Goal: Navigation & Orientation: Find specific page/section

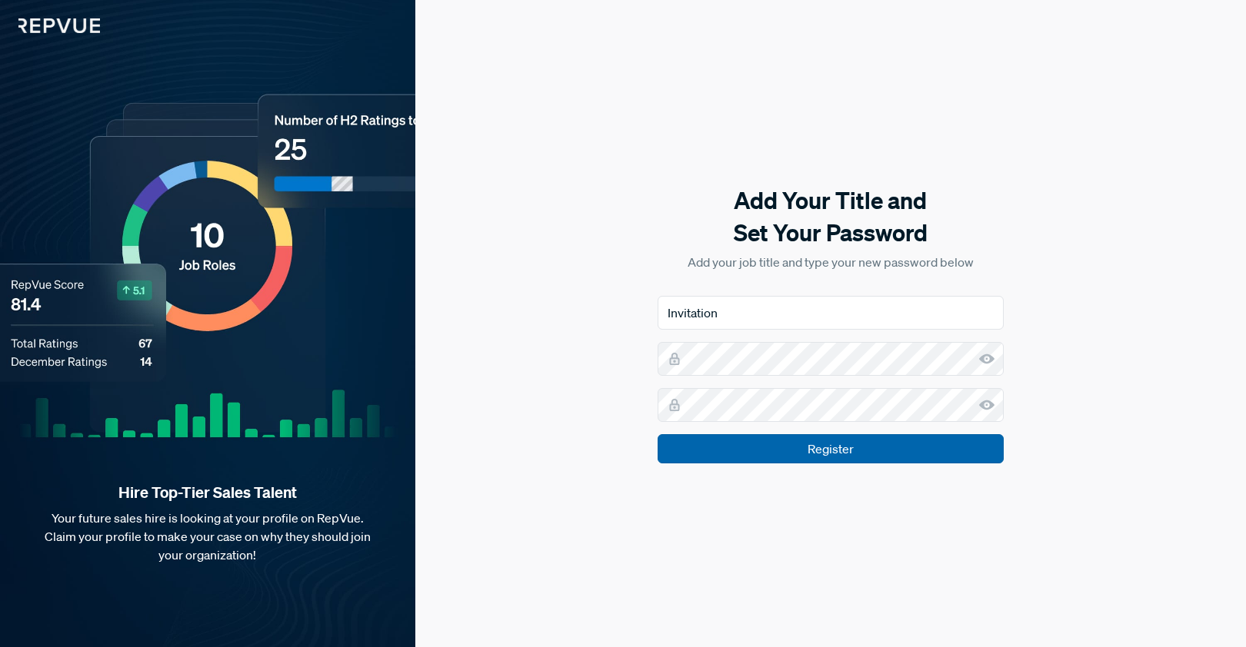
click at [894, 450] on input "Register" at bounding box center [830, 448] width 346 height 29
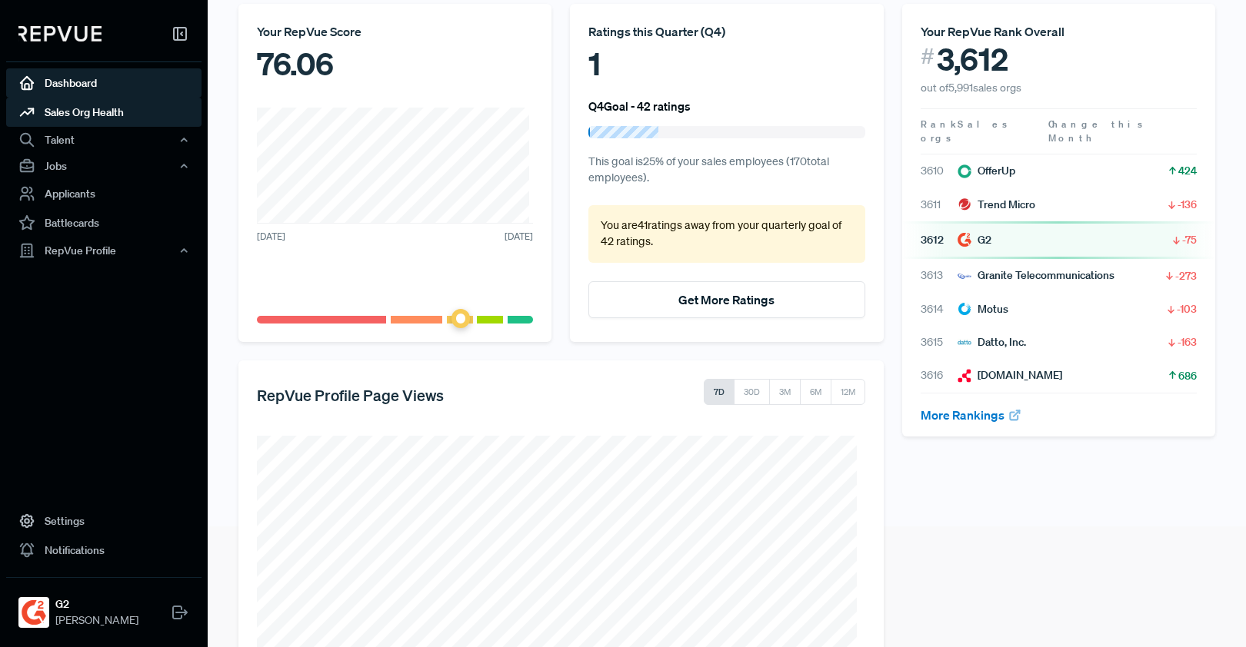
scroll to position [118, 0]
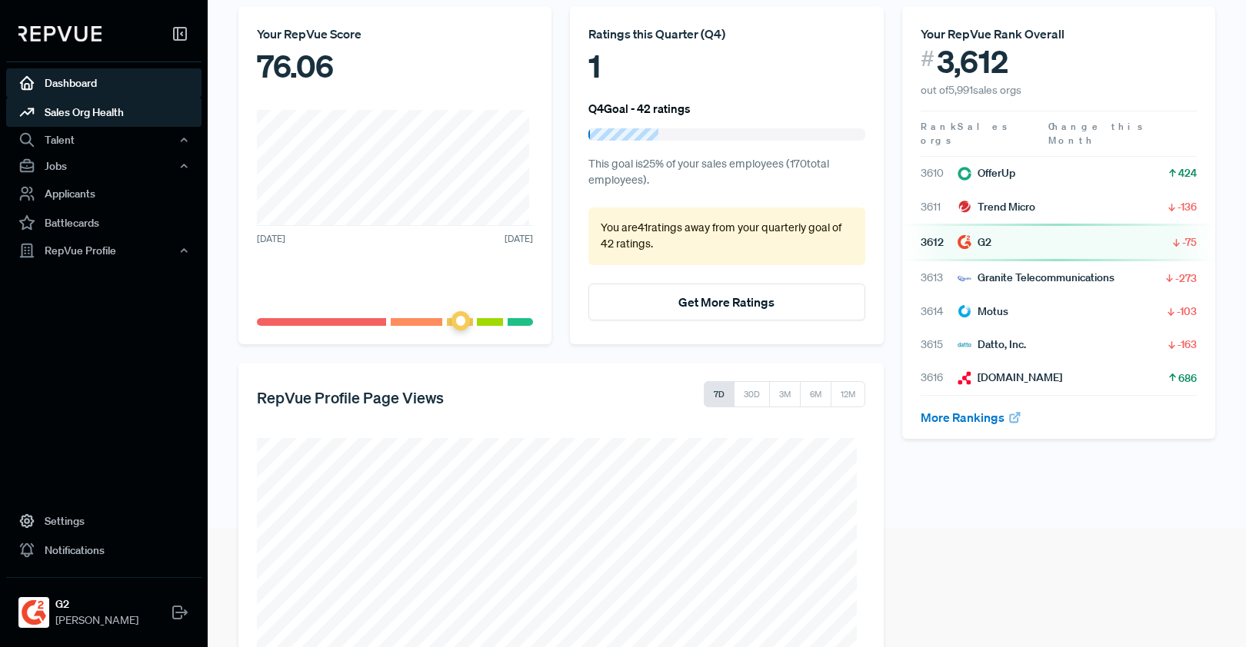
click at [117, 115] on link "Sales Org Health" at bounding box center [103, 112] width 195 height 29
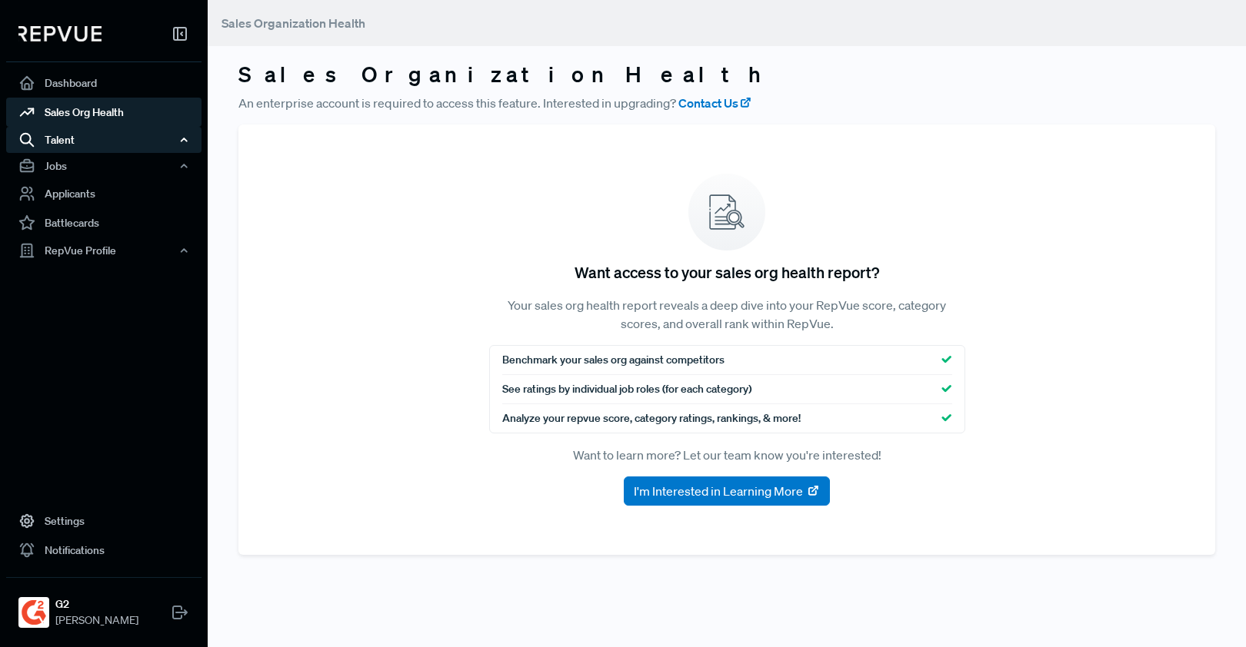
click at [117, 145] on div "Talent" at bounding box center [103, 140] width 195 height 26
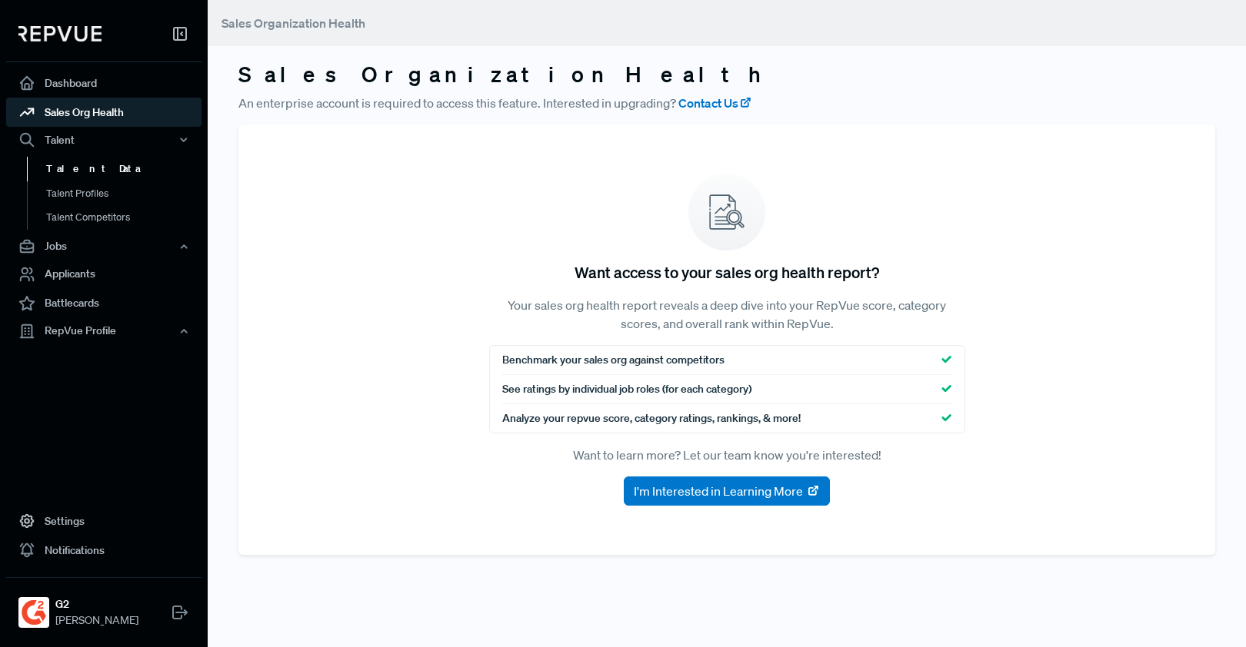
click at [114, 164] on link "Talent Data" at bounding box center [124, 169] width 195 height 25
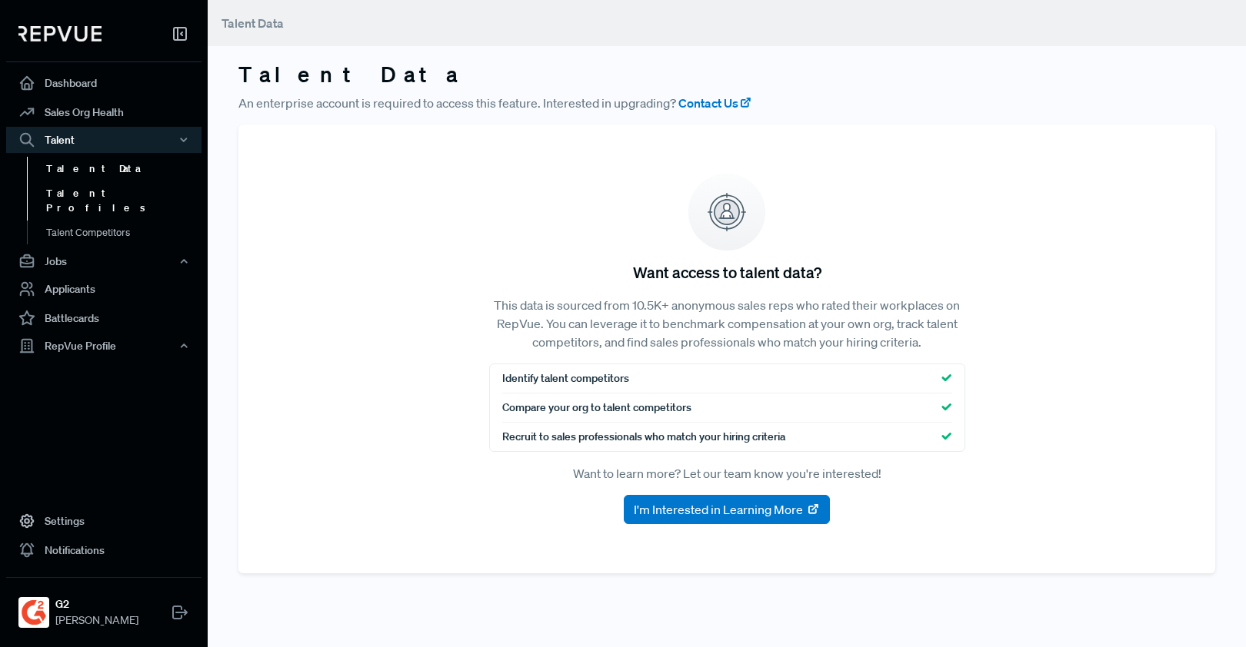
click at [111, 186] on link "Talent Profiles" at bounding box center [124, 200] width 195 height 39
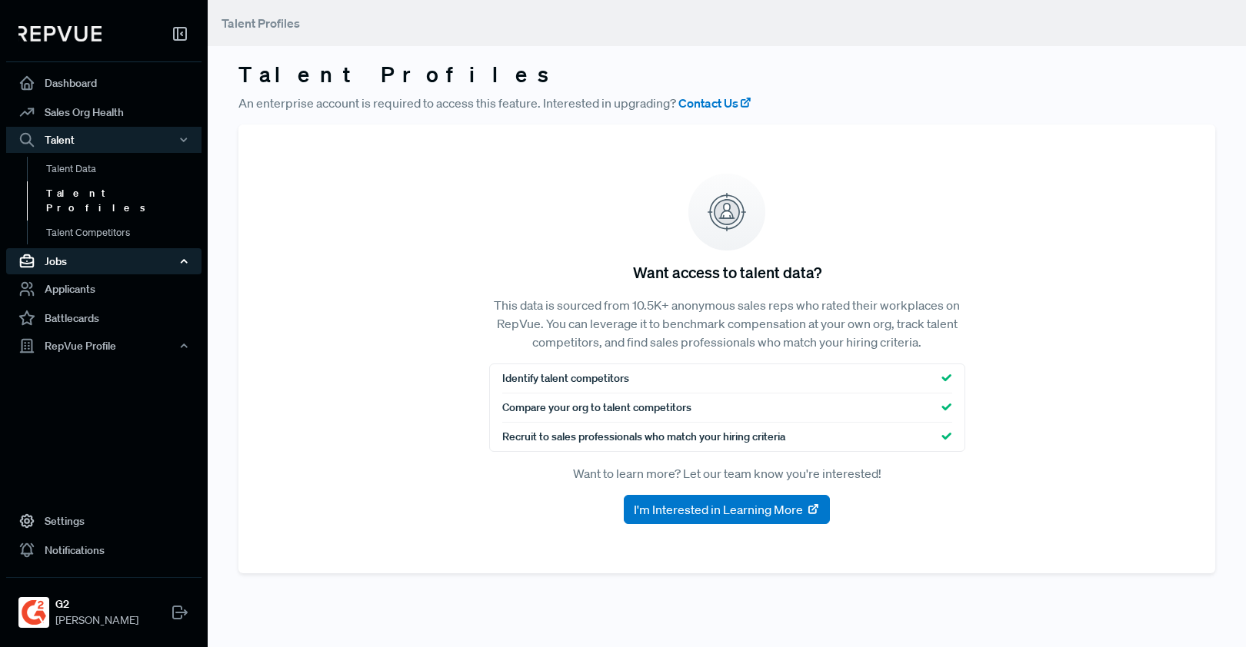
click at [103, 251] on div "Jobs" at bounding box center [103, 261] width 195 height 26
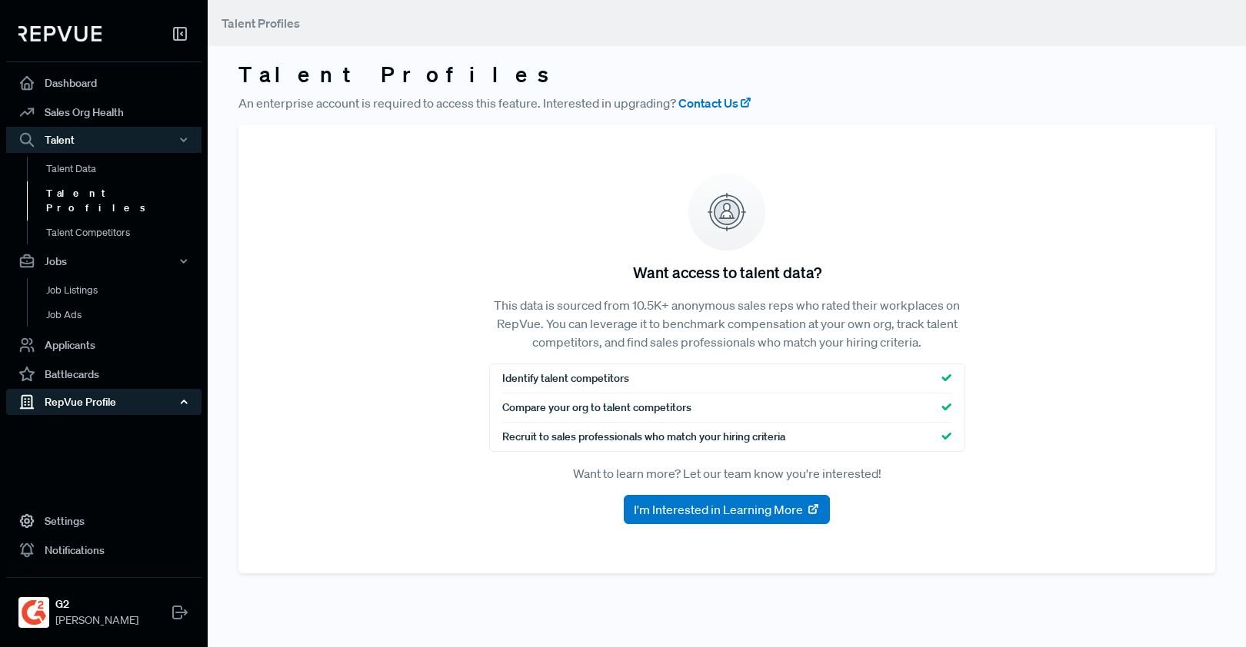
click at [80, 389] on div "RepVue Profile" at bounding box center [103, 402] width 195 height 26
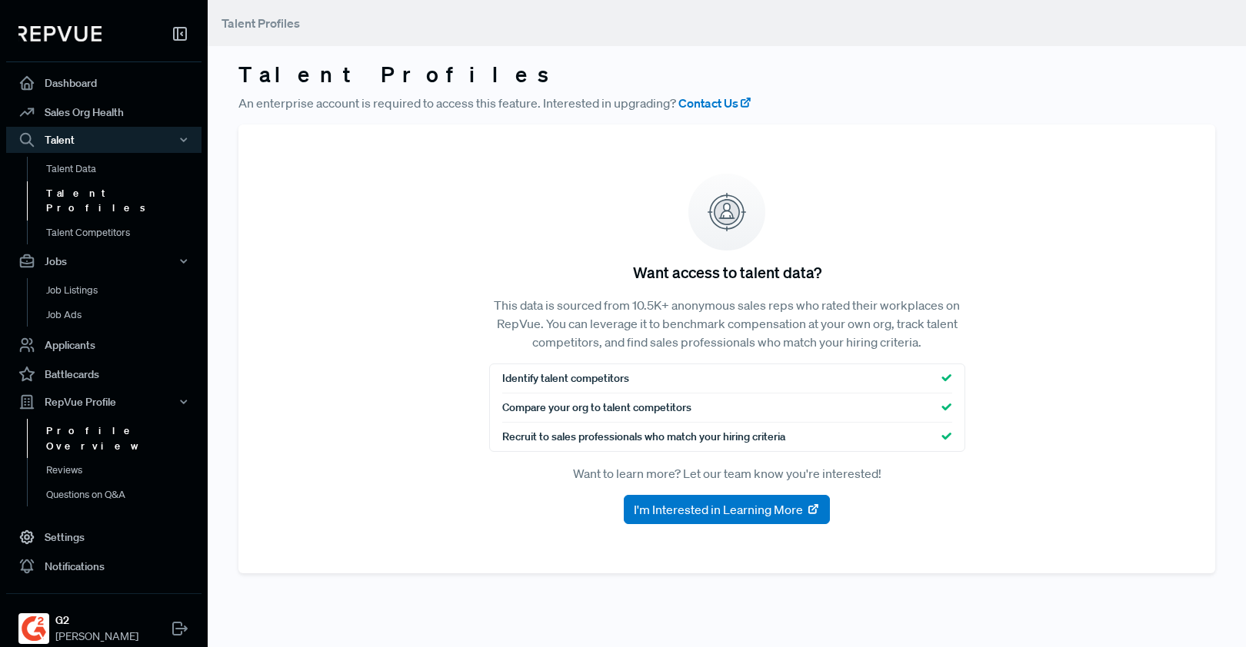
click at [90, 419] on link "Profile Overview" at bounding box center [124, 438] width 195 height 39
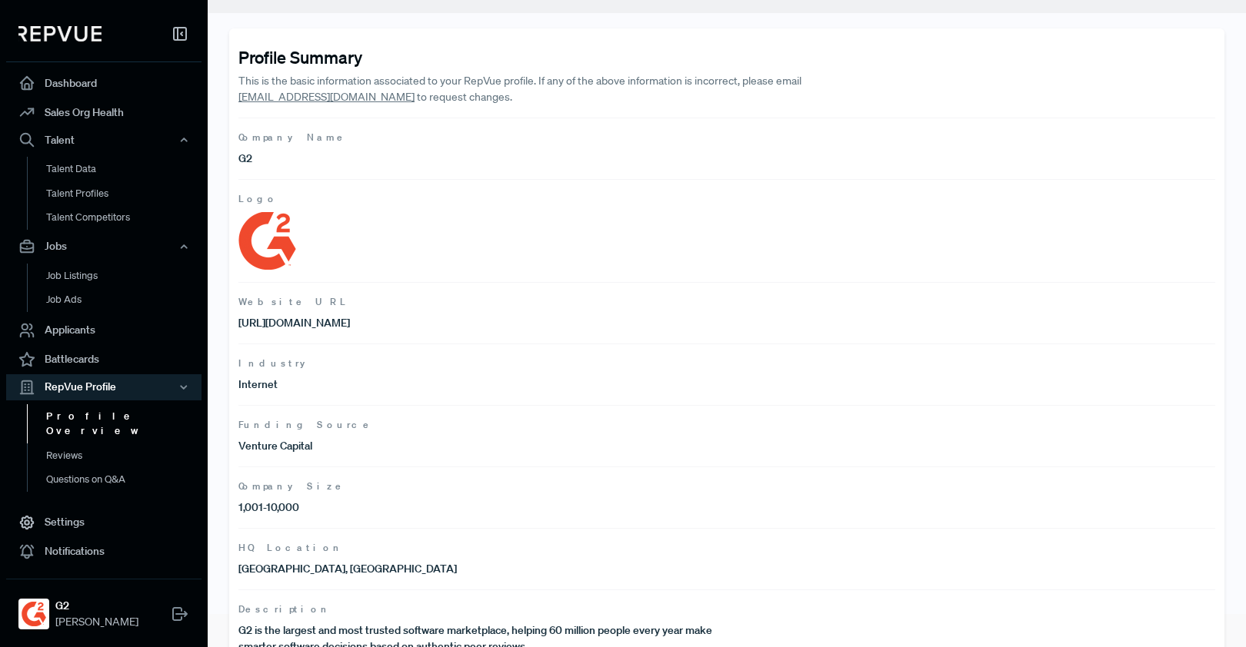
scroll to position [72, 0]
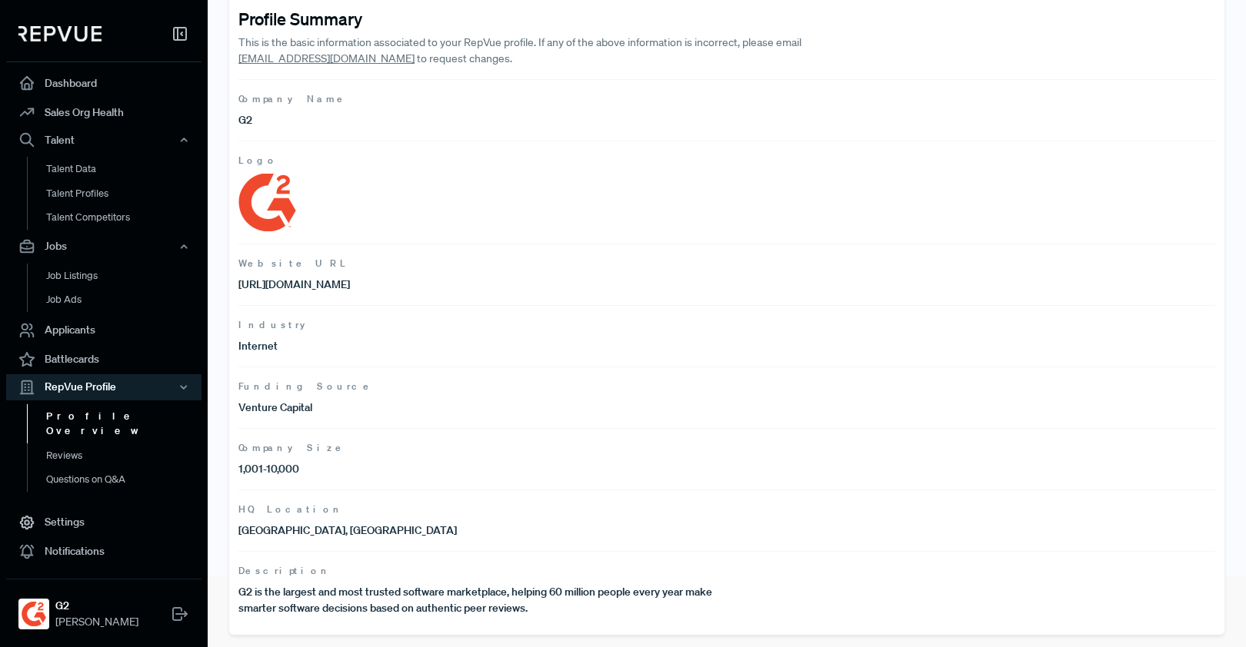
click at [301, 473] on p "1,001-10,000" at bounding box center [482, 469] width 488 height 16
click at [86, 444] on link "Reviews" at bounding box center [124, 456] width 195 height 25
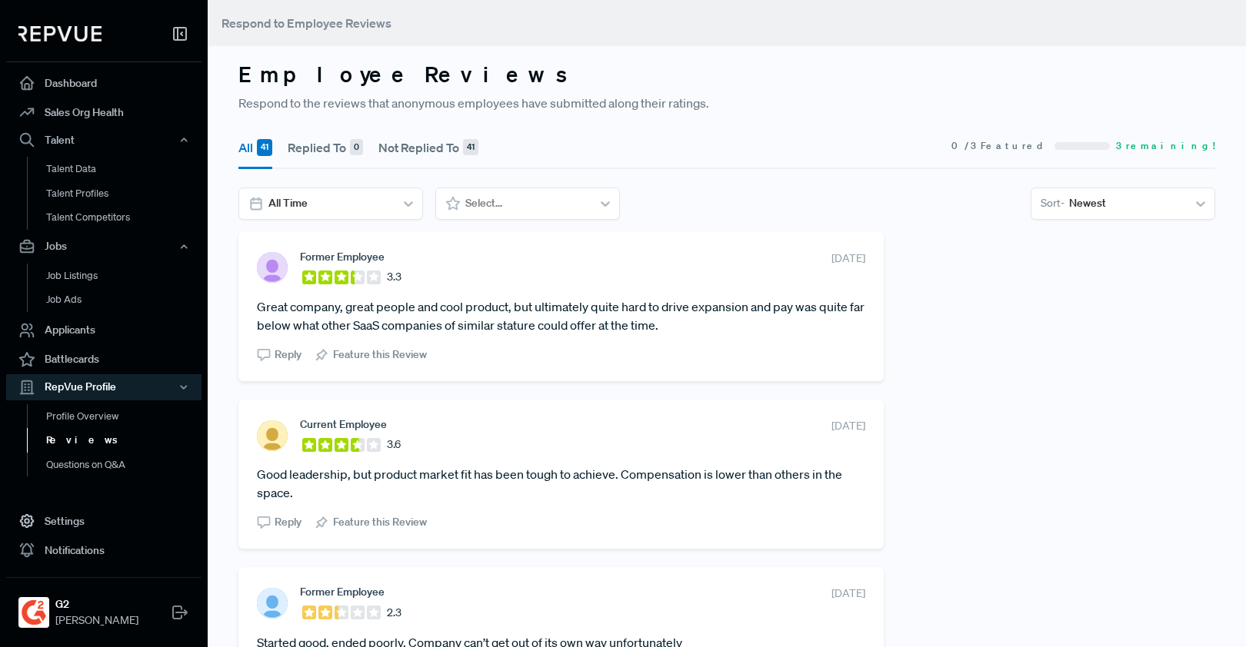
scroll to position [3, 0]
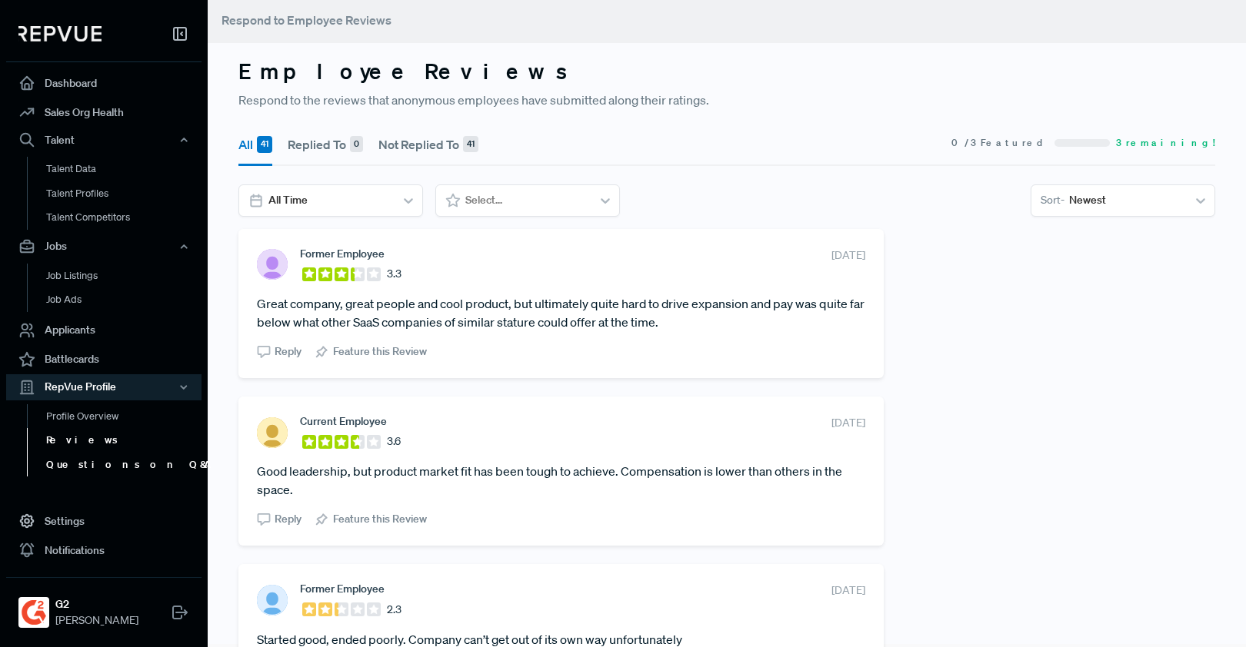
click at [85, 466] on link "Questions on Q&A" at bounding box center [124, 465] width 195 height 25
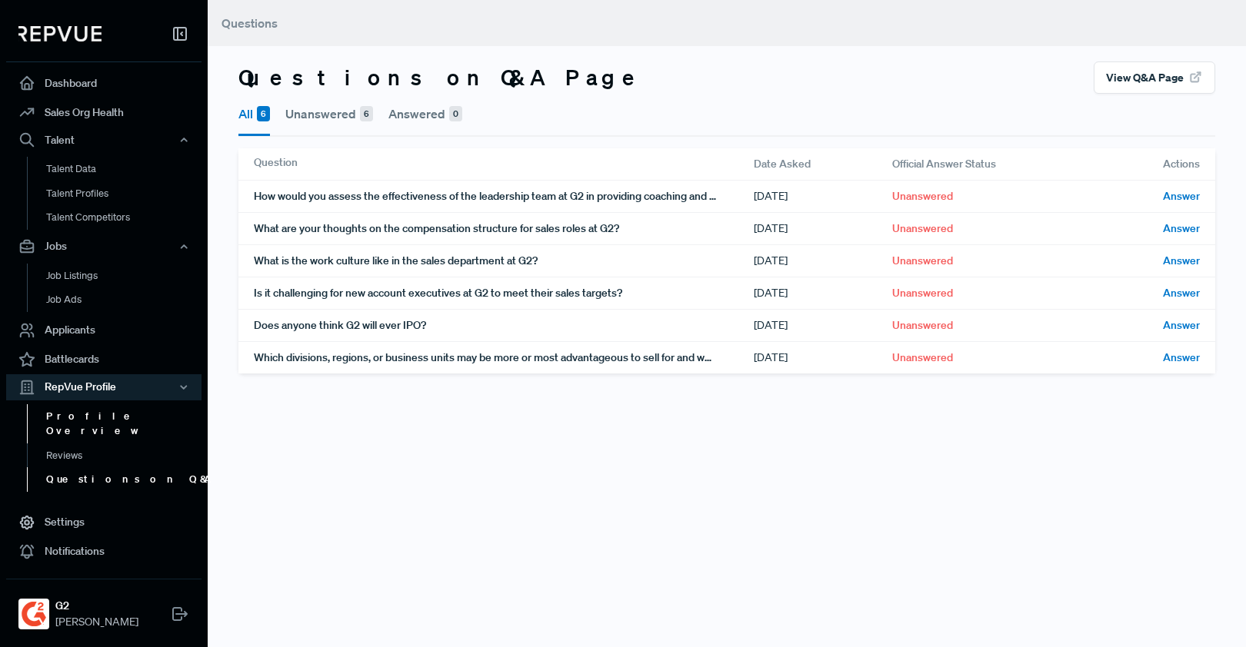
click at [127, 414] on link "Profile Overview" at bounding box center [124, 423] width 195 height 39
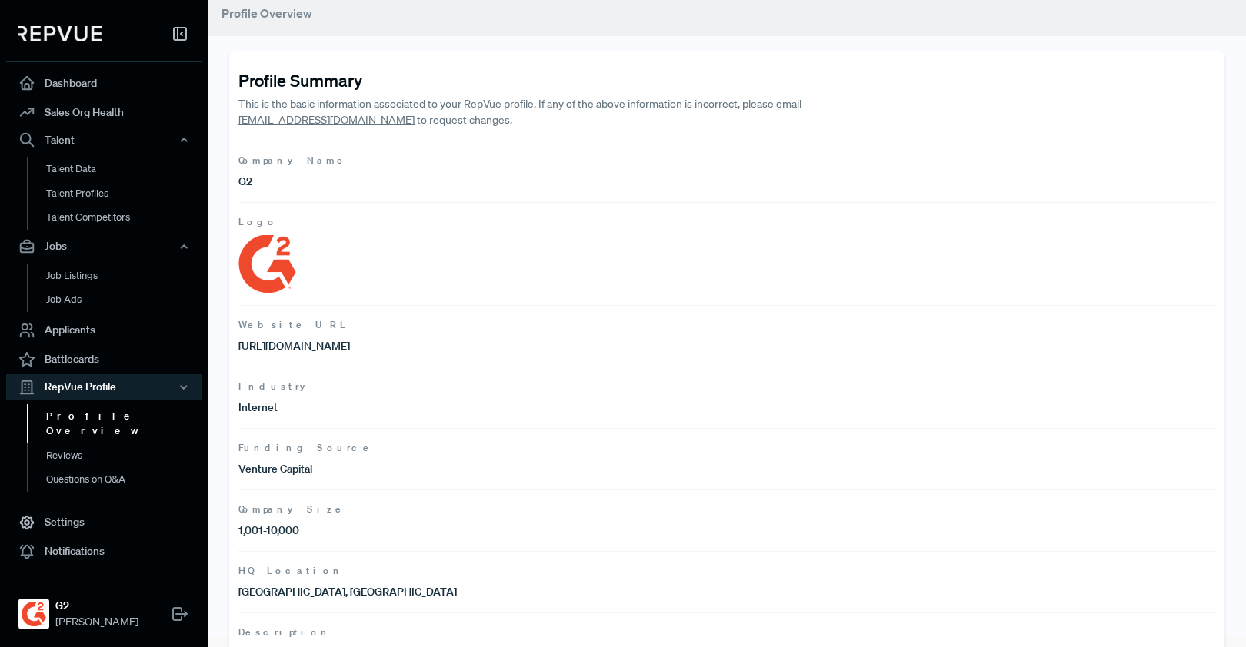
scroll to position [72, 0]
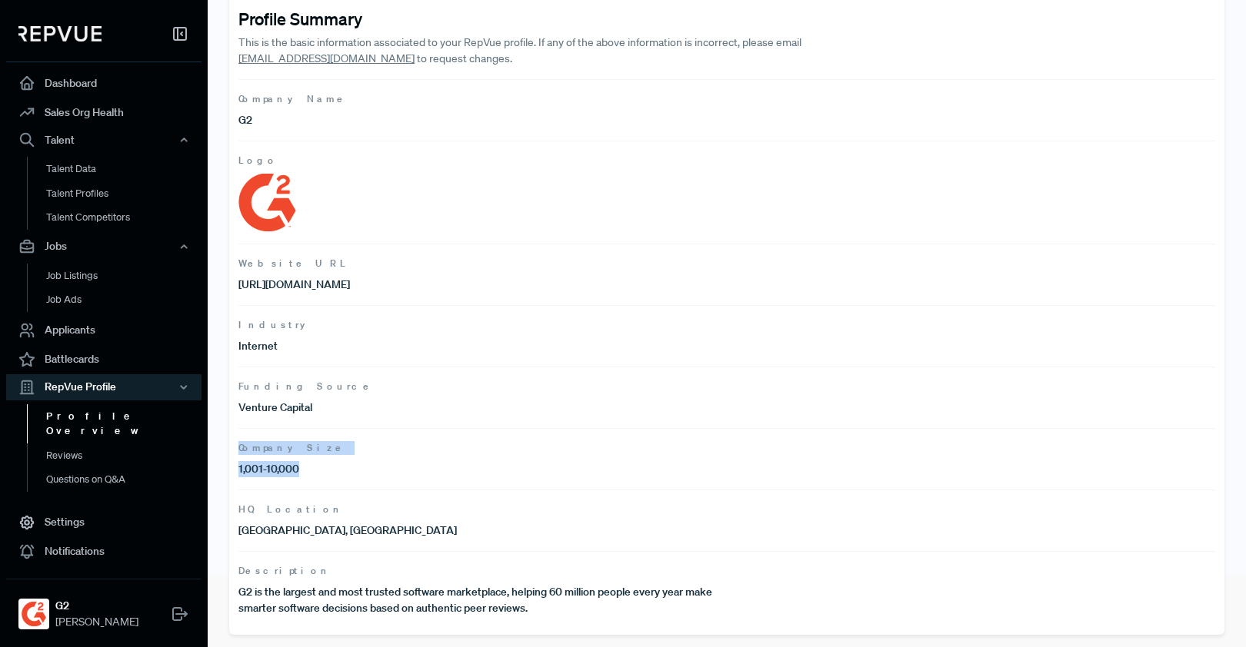
drag, startPoint x: 339, startPoint y: 468, endPoint x: 231, endPoint y: 449, distance: 110.1
click at [231, 449] on div "Profile Summary This is the basic information associated to your RepVue profile…" at bounding box center [726, 312] width 995 height 645
click at [271, 451] on span "Company Size" at bounding box center [726, 448] width 976 height 14
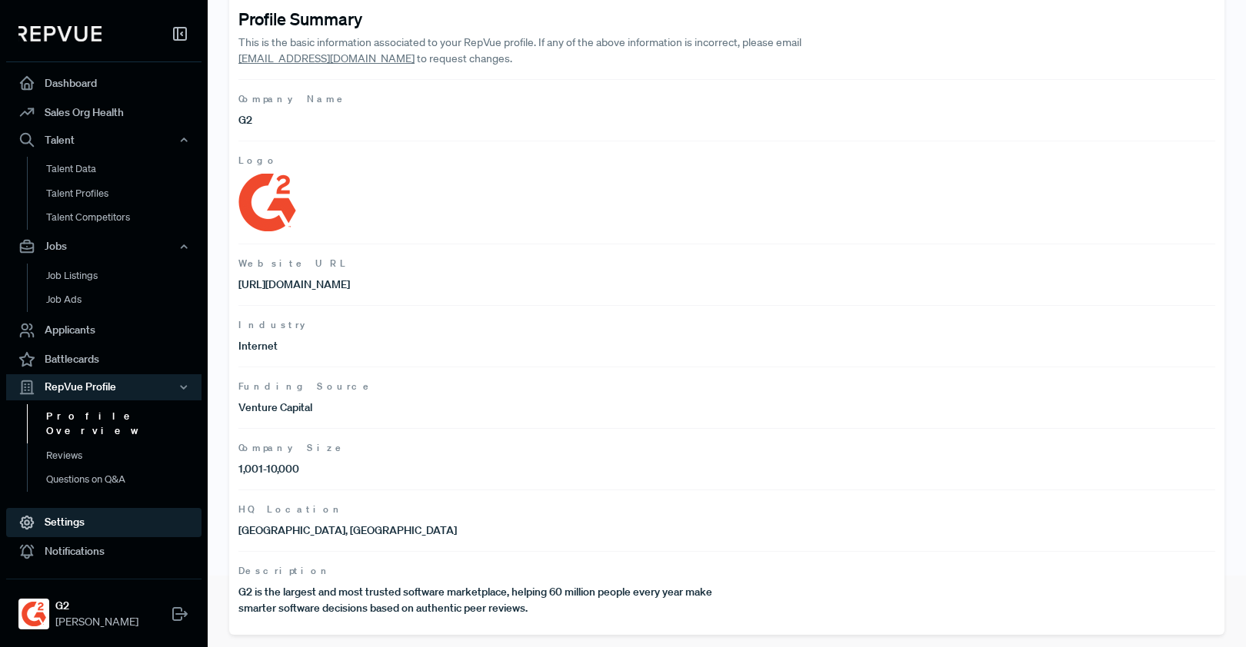
click at [91, 524] on link "Settings" at bounding box center [103, 522] width 195 height 29
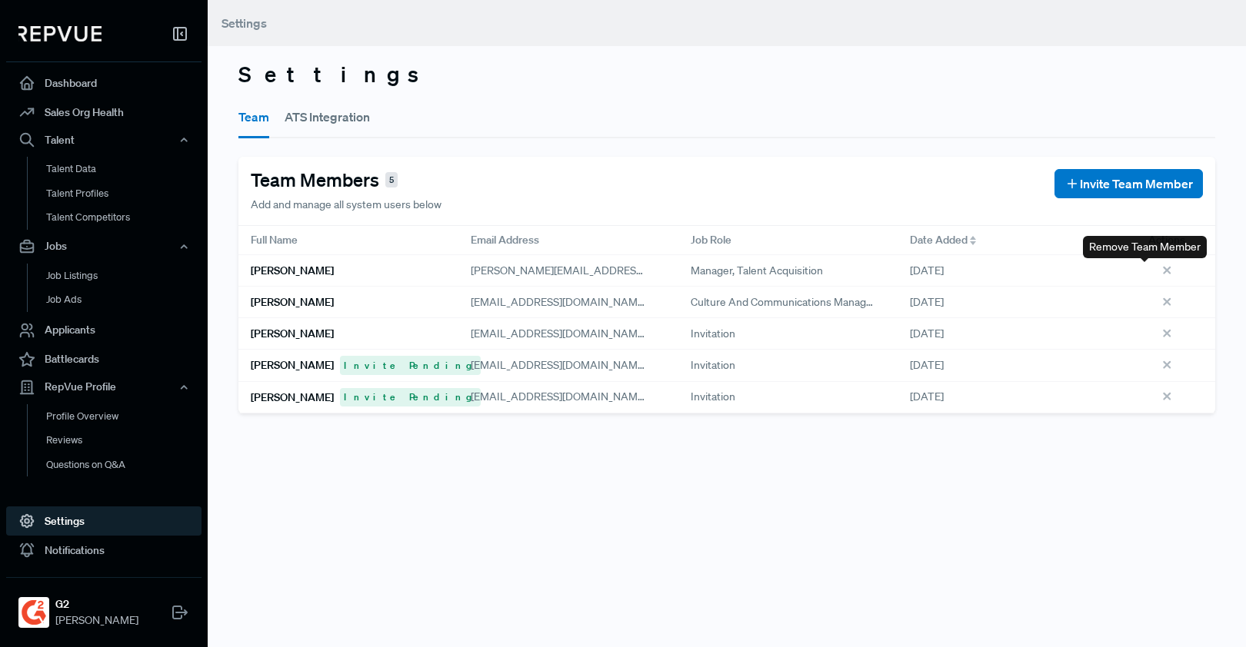
click at [1163, 271] on use at bounding box center [1166, 270] width 6 height 6
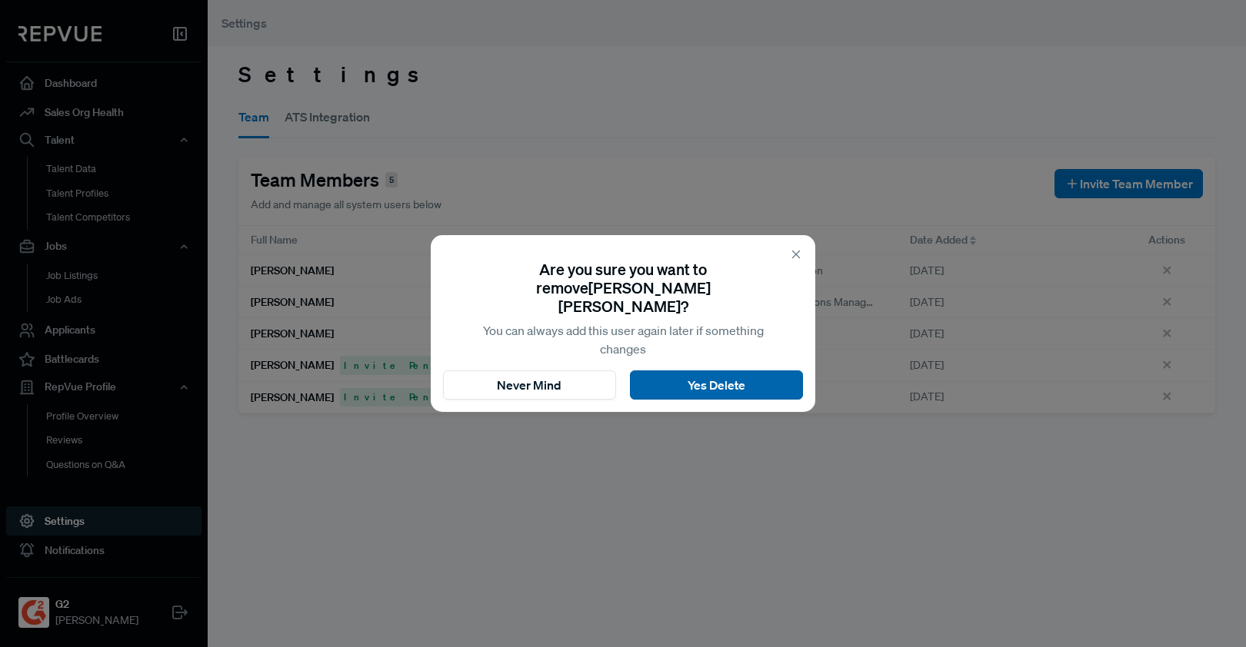
click at [720, 374] on button "Yes Delete" at bounding box center [716, 385] width 173 height 29
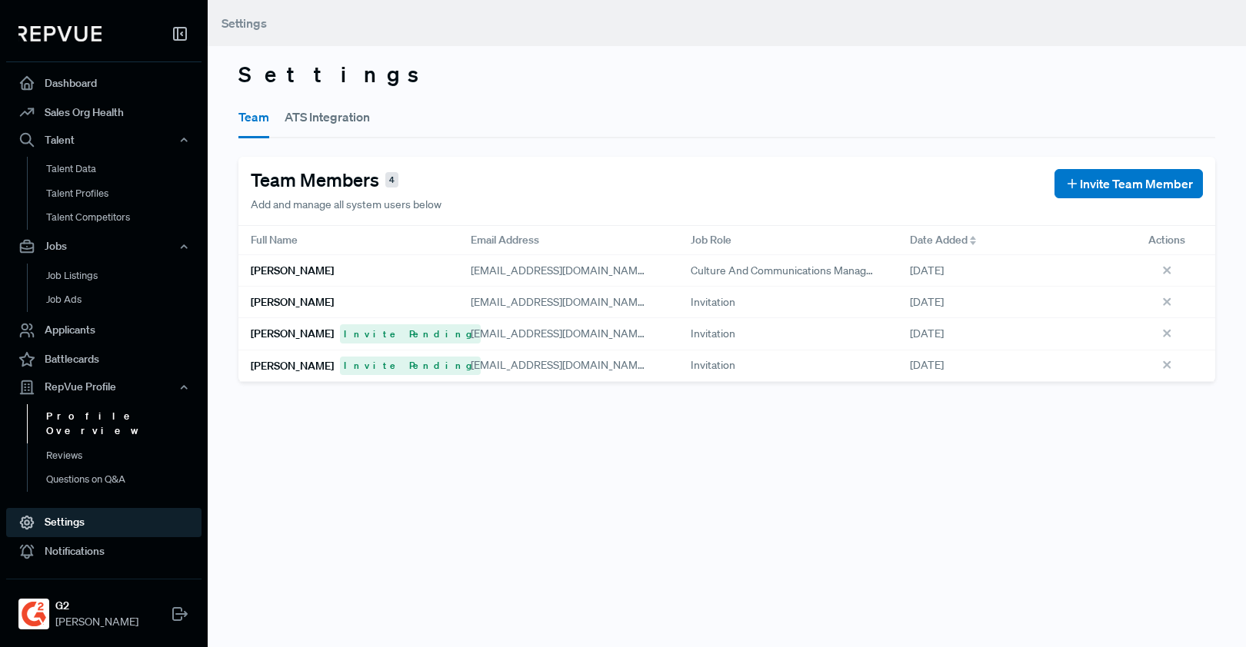
click at [100, 413] on link "Profile Overview" at bounding box center [124, 423] width 195 height 39
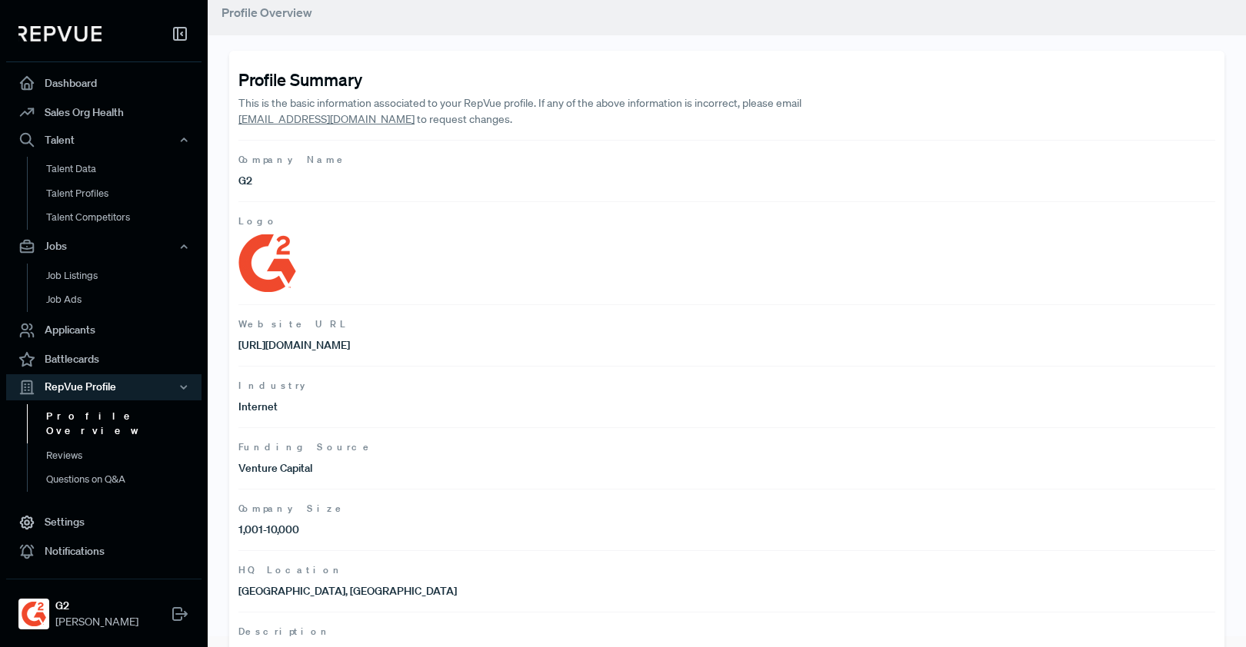
scroll to position [72, 0]
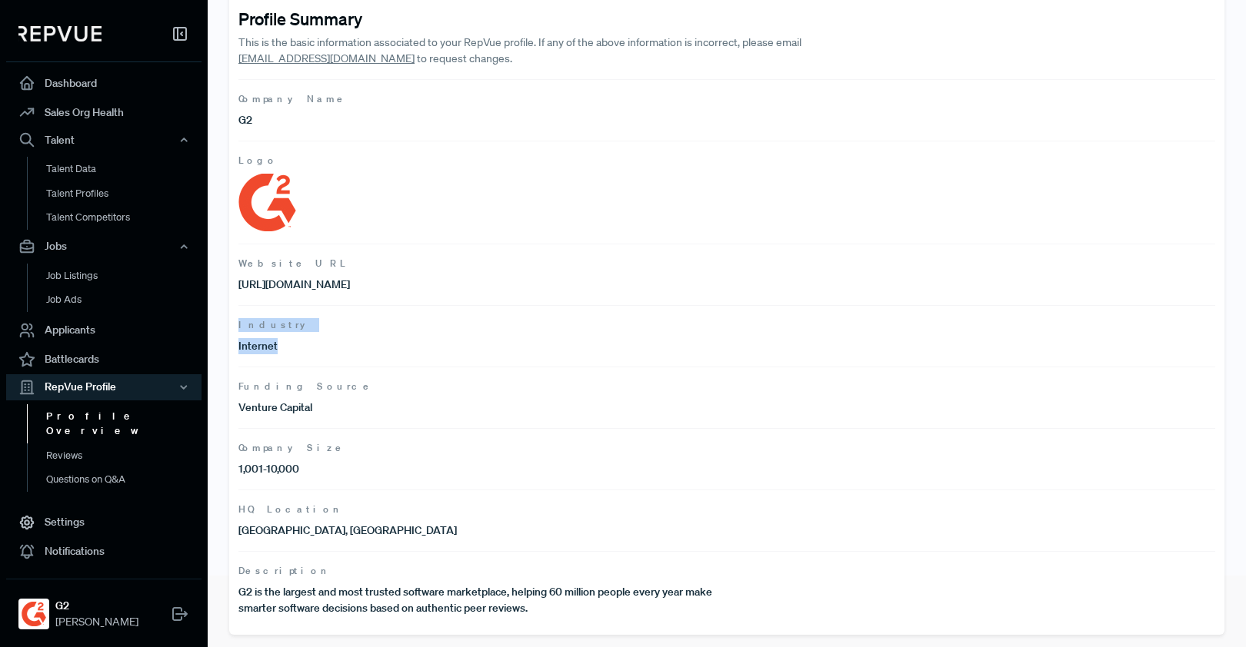
drag, startPoint x: 288, startPoint y: 349, endPoint x: 218, endPoint y: 317, distance: 77.1
click at [218, 317] on div "Profile Summary This is the basic information associated to your RepVue profile…" at bounding box center [727, 287] width 1038 height 719
click at [256, 331] on span "Industry" at bounding box center [726, 325] width 976 height 14
drag, startPoint x: 264, startPoint y: 346, endPoint x: 228, endPoint y: 324, distance: 42.5
click at [228, 324] on div "Profile Summary This is the basic information associated to your RepVue profile…" at bounding box center [727, 287] width 1038 height 719
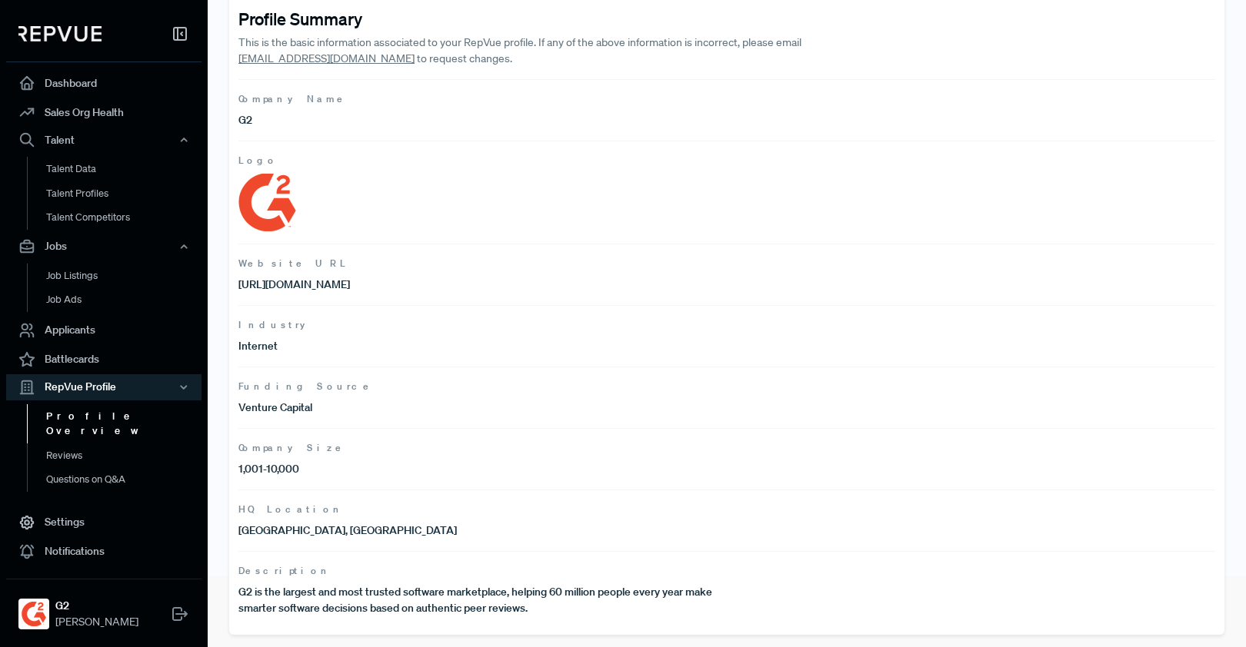
click at [321, 364] on article "Industry Internet" at bounding box center [726, 336] width 976 height 62
click at [164, 88] on link "Dashboard" at bounding box center [103, 82] width 195 height 29
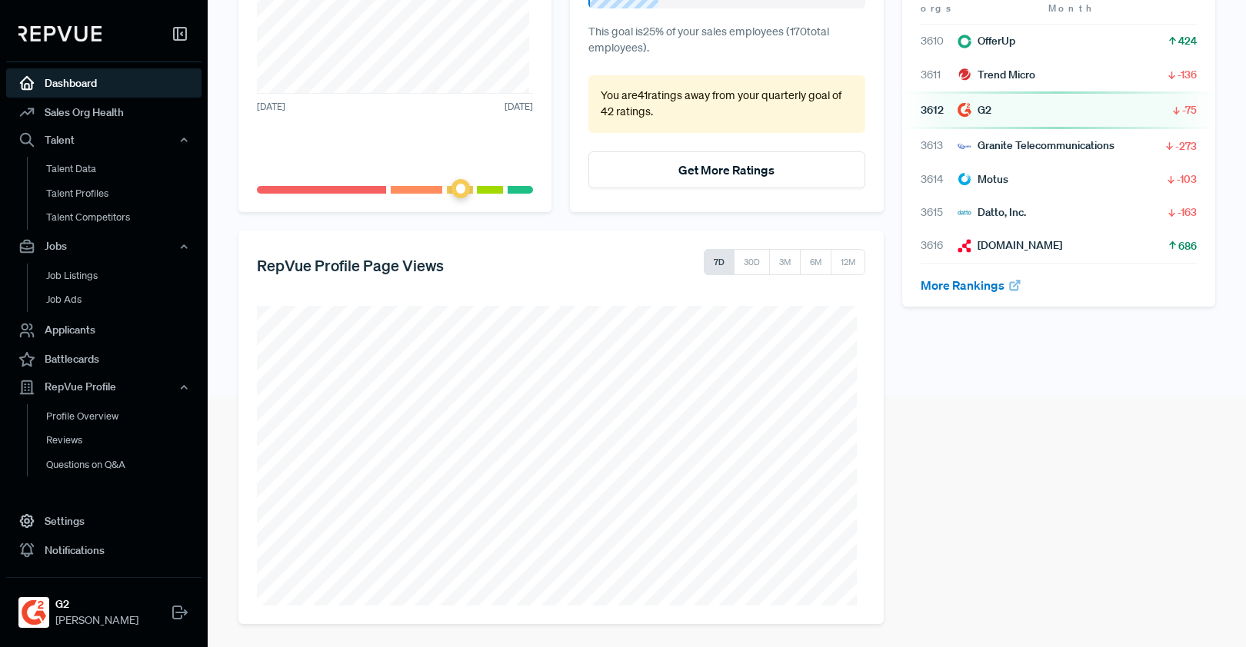
scroll to position [252, 0]
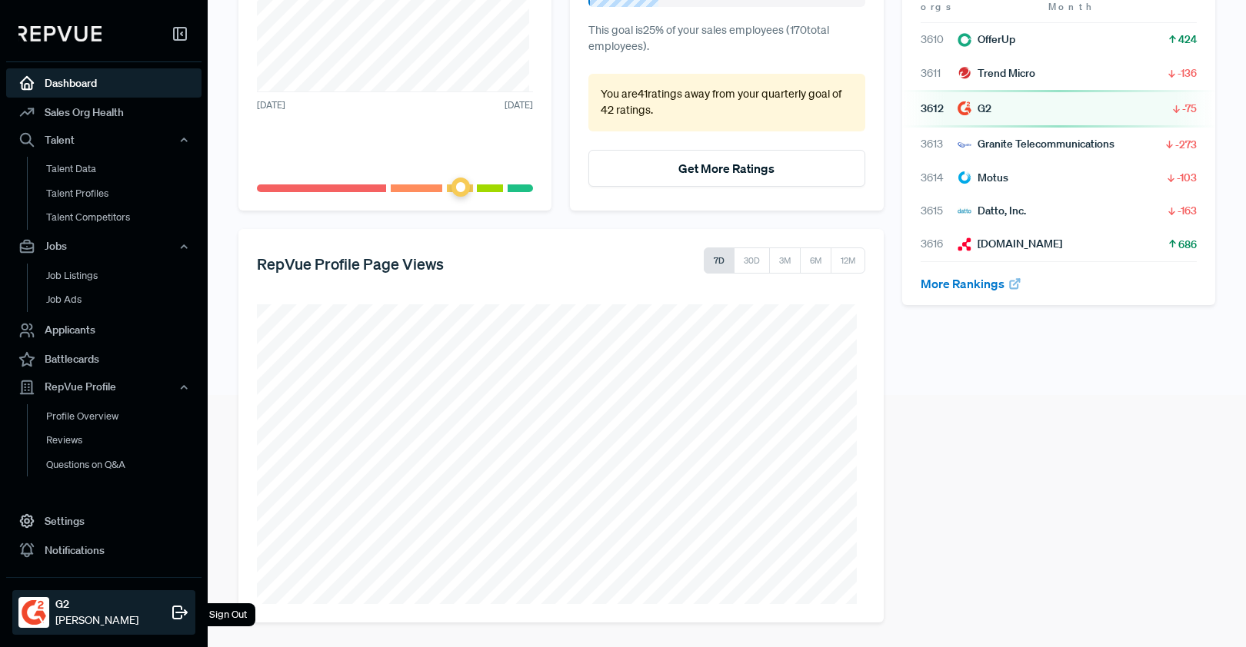
click at [72, 610] on strong "G2" at bounding box center [96, 605] width 83 height 16
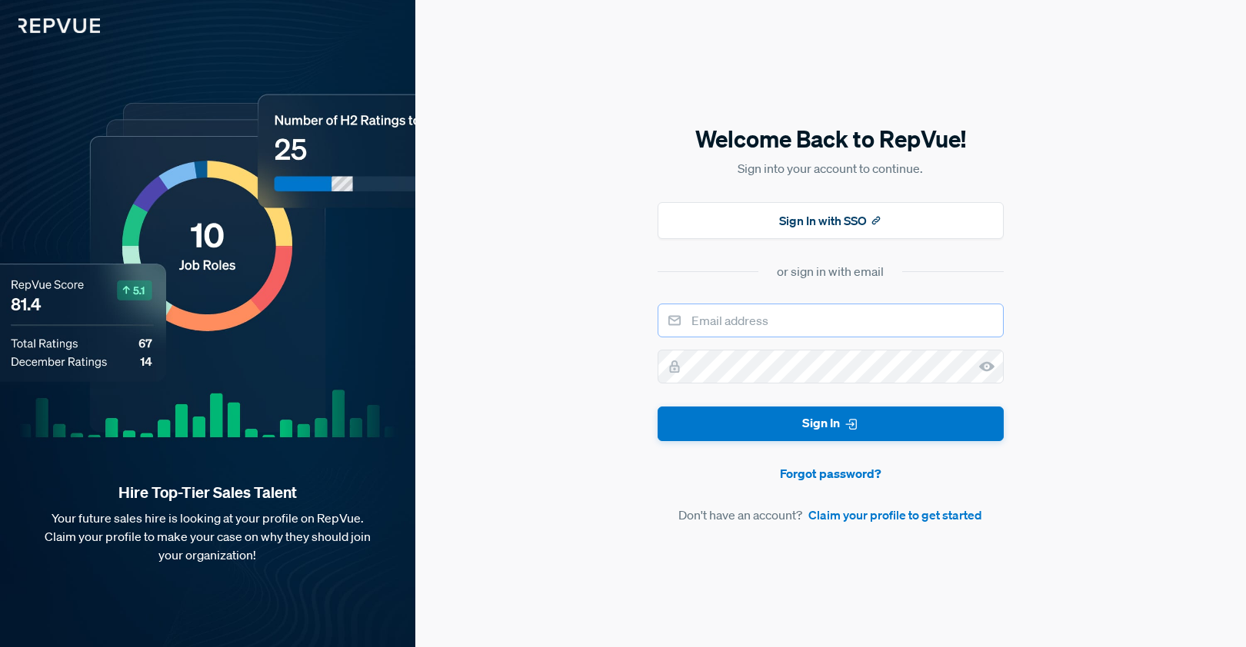
click at [760, 319] on input "email" at bounding box center [830, 321] width 346 height 34
type input "[EMAIL_ADDRESS][DOMAIN_NAME]"
click at [657, 407] on button "Sign In" at bounding box center [830, 424] width 346 height 35
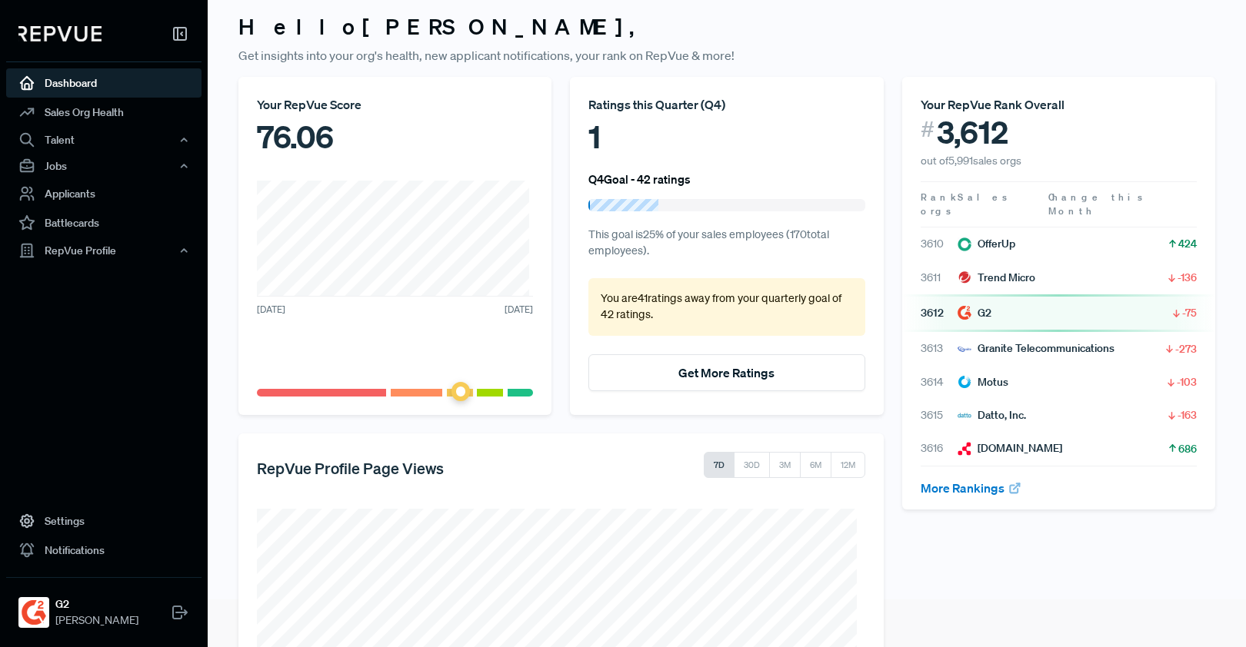
scroll to position [252, 0]
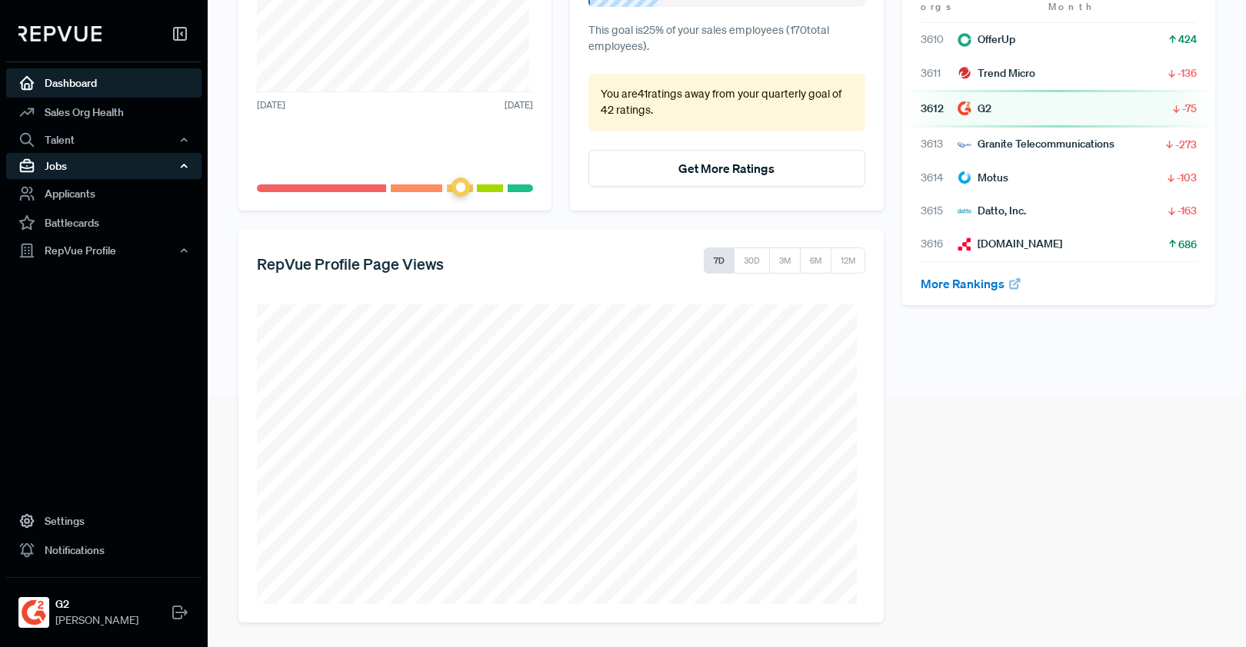
click at [161, 168] on div "Jobs" at bounding box center [103, 166] width 195 height 26
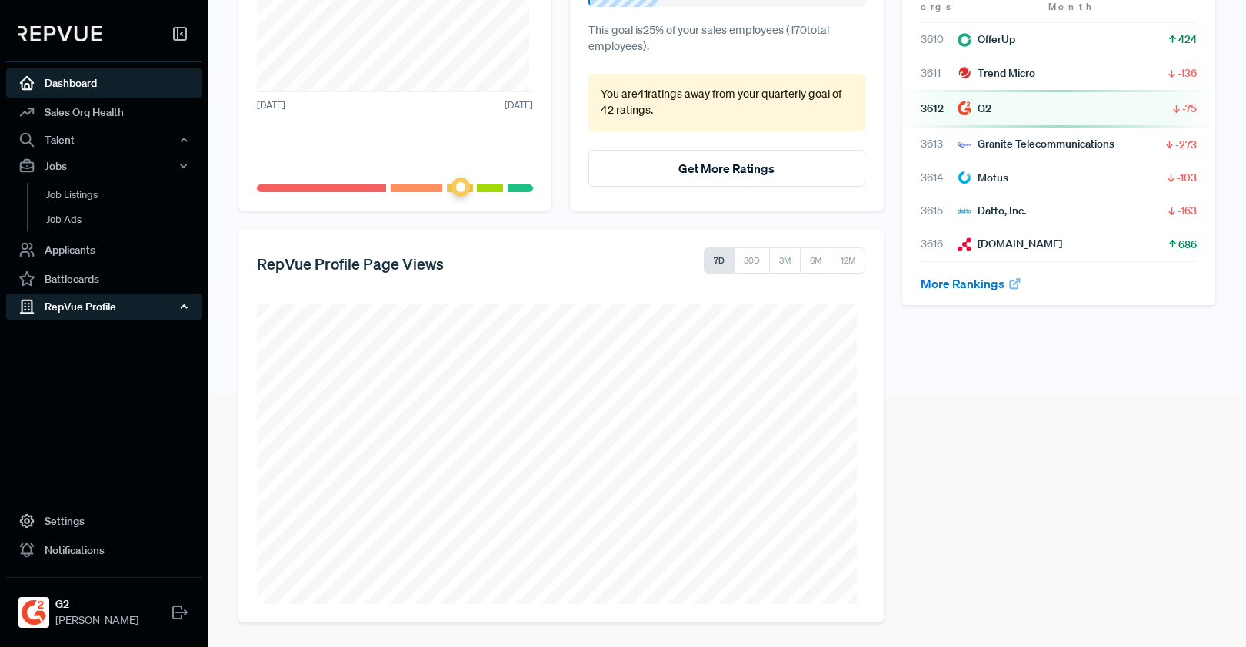
click at [155, 314] on div "RepVue Profile" at bounding box center [103, 307] width 195 height 26
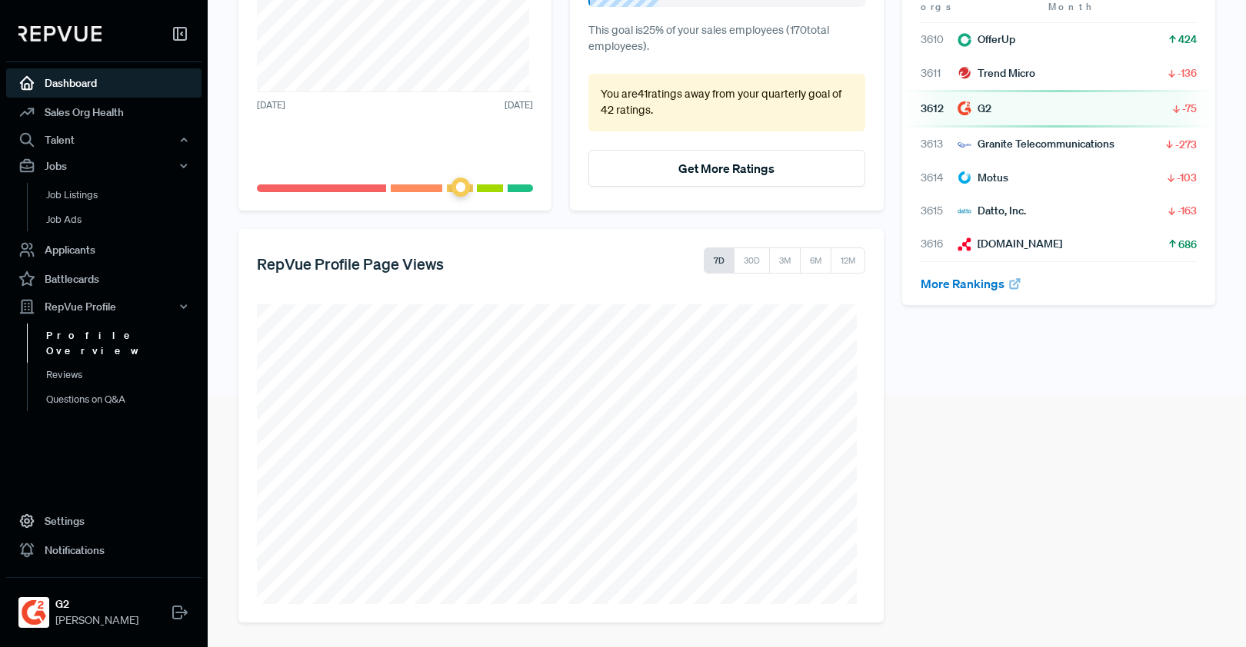
click at [139, 342] on link "Profile Overview" at bounding box center [124, 343] width 195 height 39
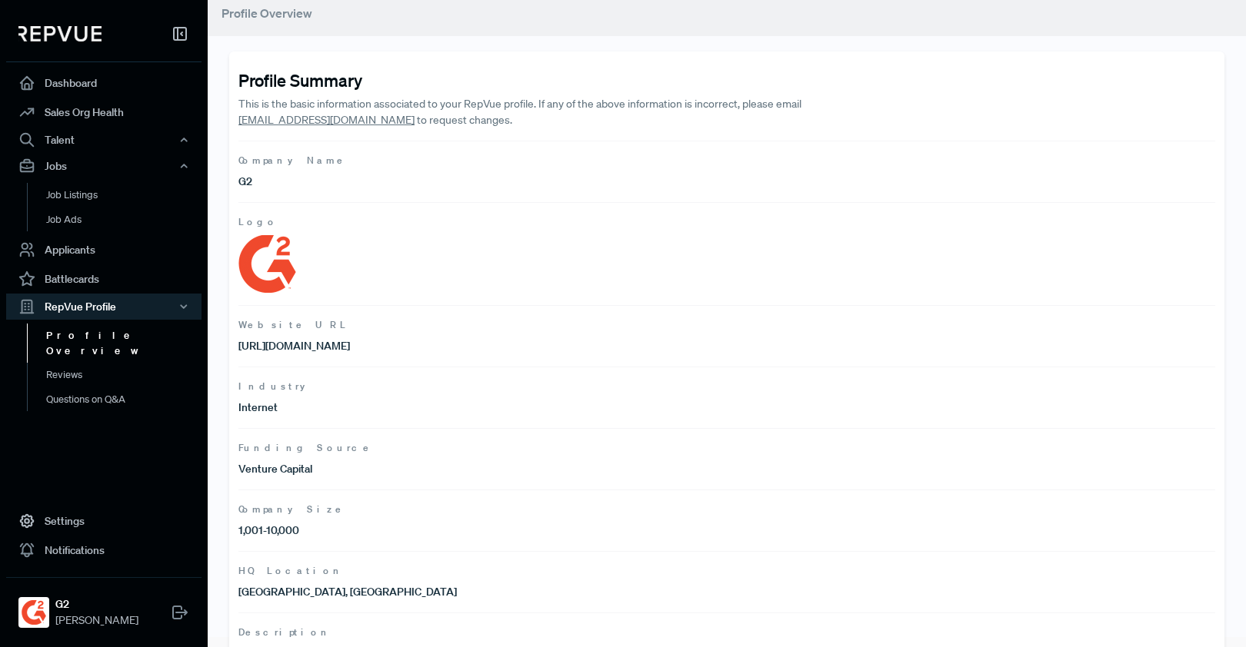
scroll to position [72, 0]
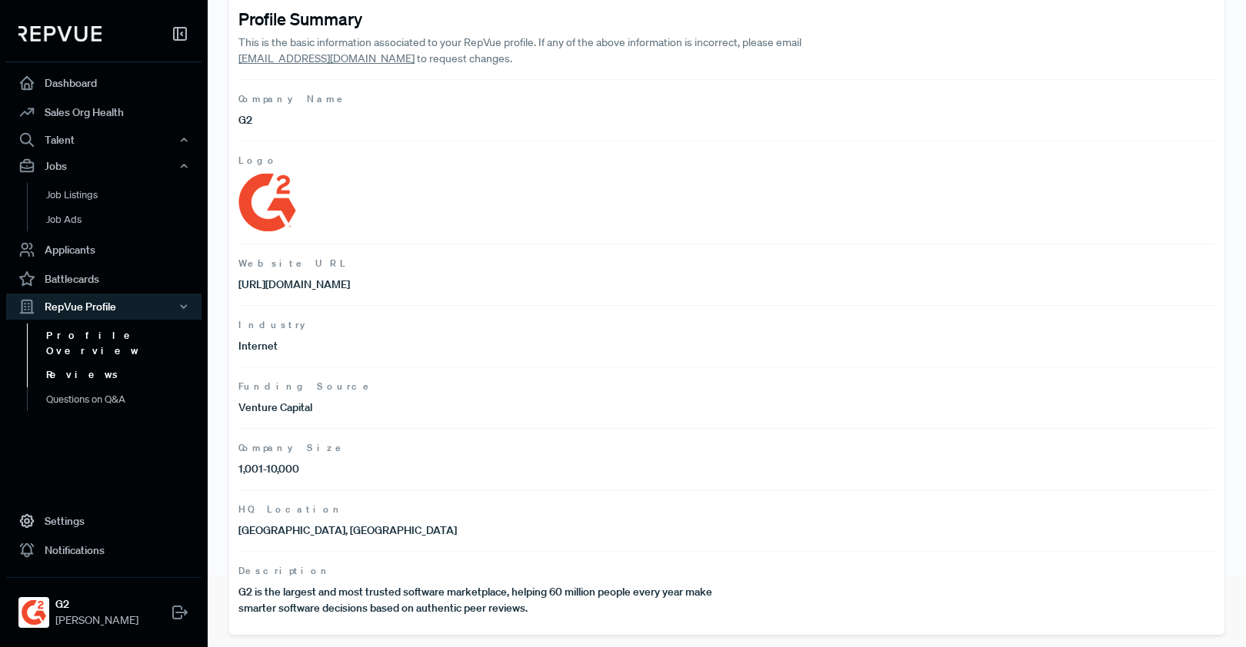
click at [102, 363] on link "Reviews" at bounding box center [124, 375] width 195 height 25
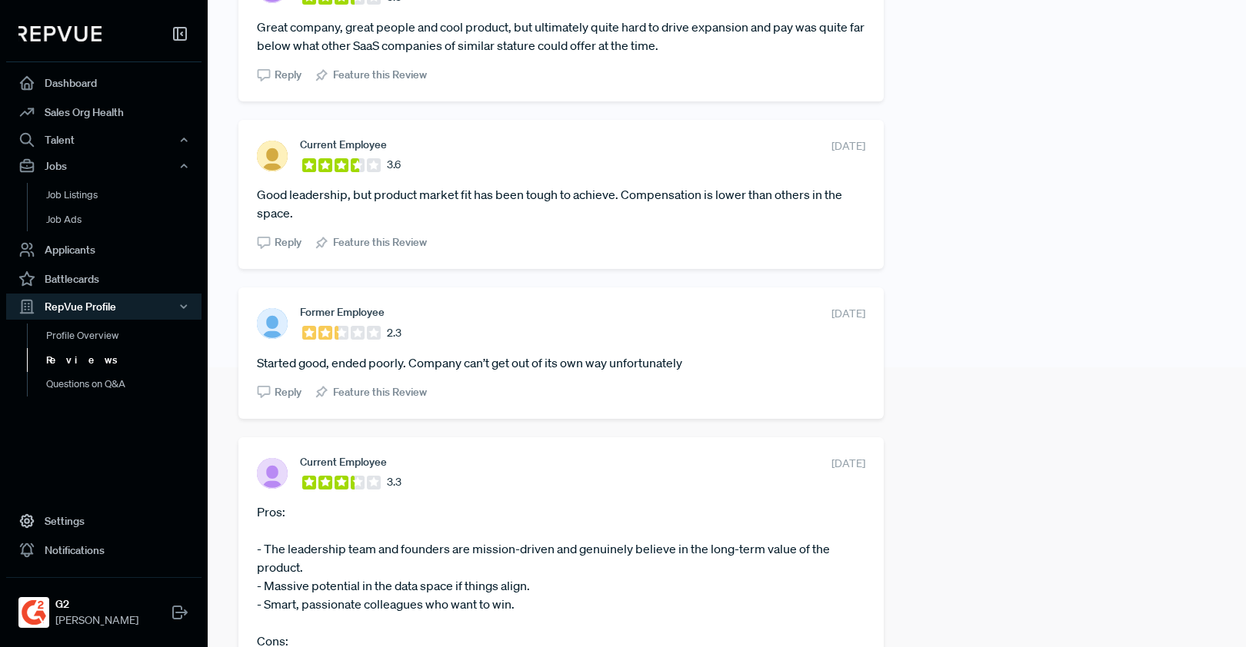
scroll to position [331, 0]
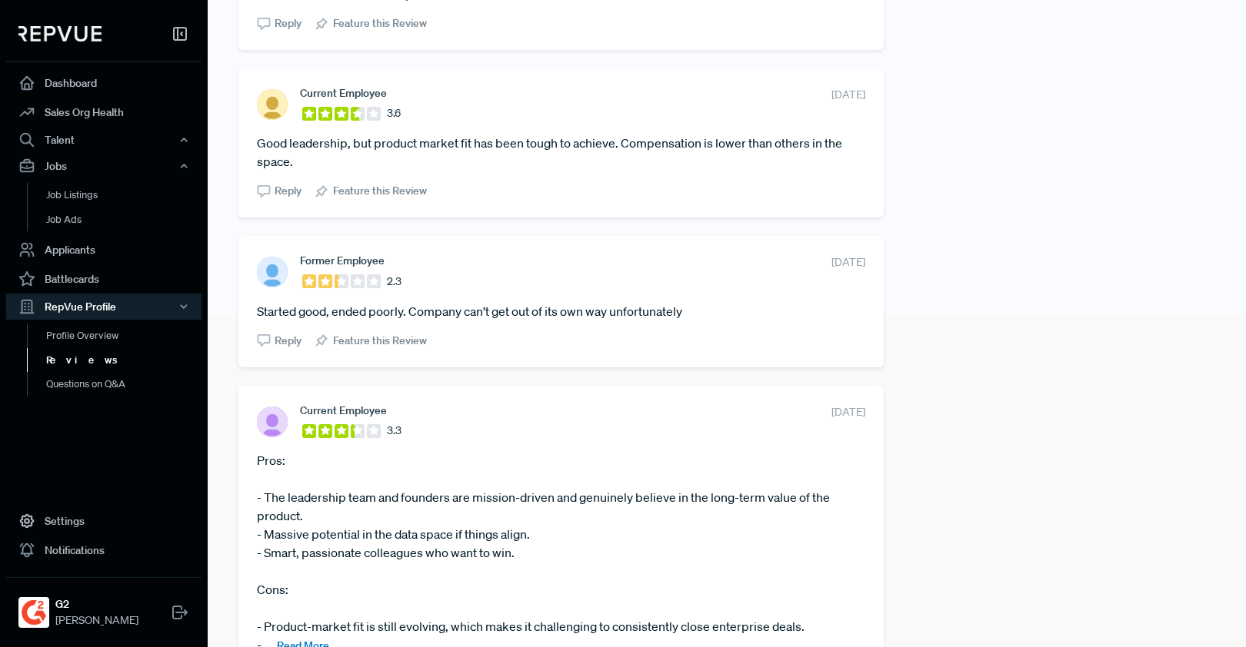
drag, startPoint x: 323, startPoint y: 367, endPoint x: 311, endPoint y: 360, distance: 14.1
click at [321, 366] on div "Former Employee 2.3 [DATE] Started good, ended poorly. Company can’t get out of…" at bounding box center [560, 301] width 645 height 131
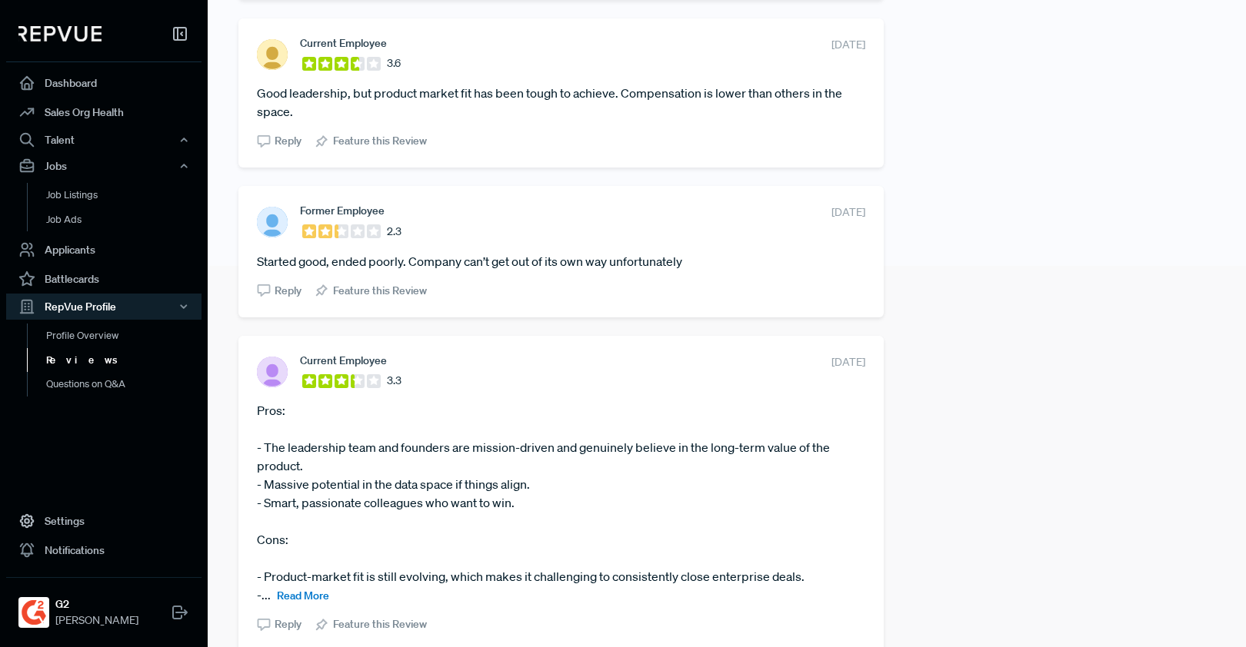
scroll to position [493, 0]
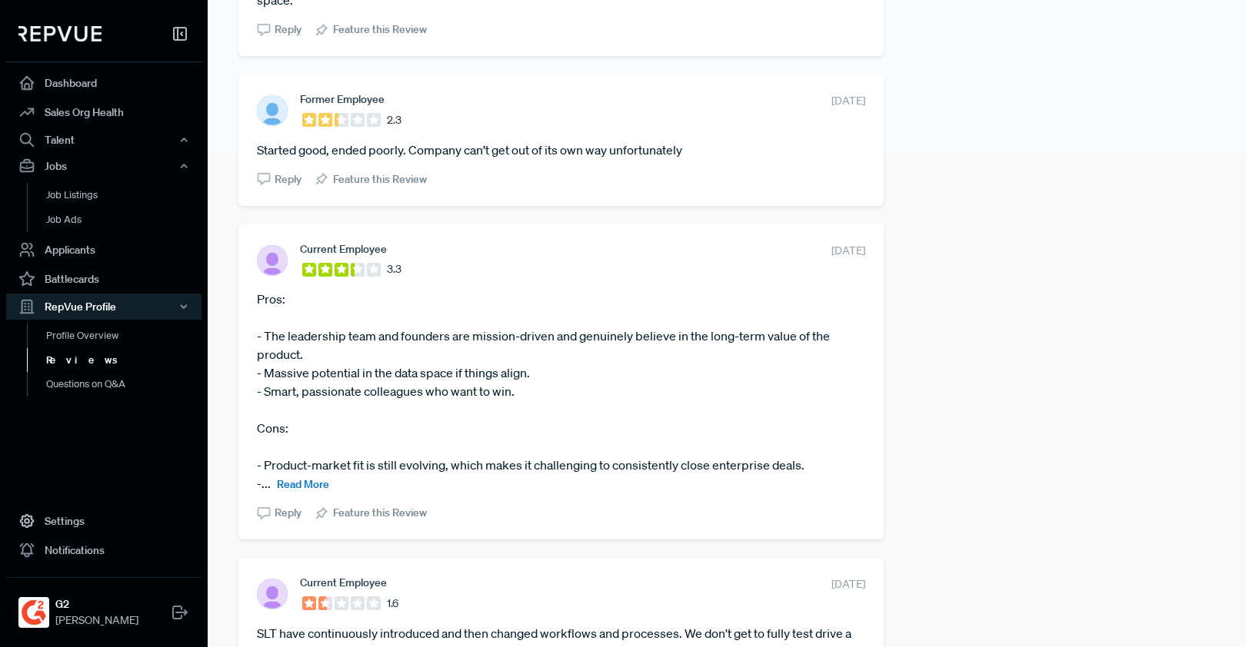
click at [303, 484] on span "Read More" at bounding box center [303, 484] width 52 height 14
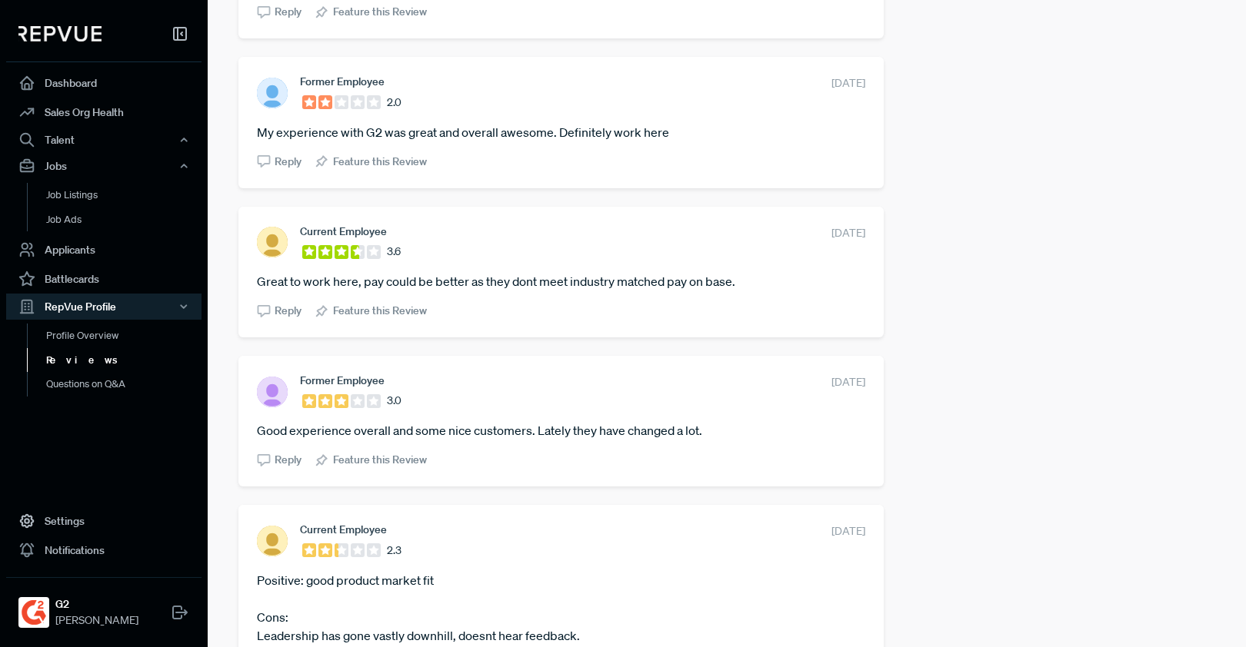
scroll to position [1976, 0]
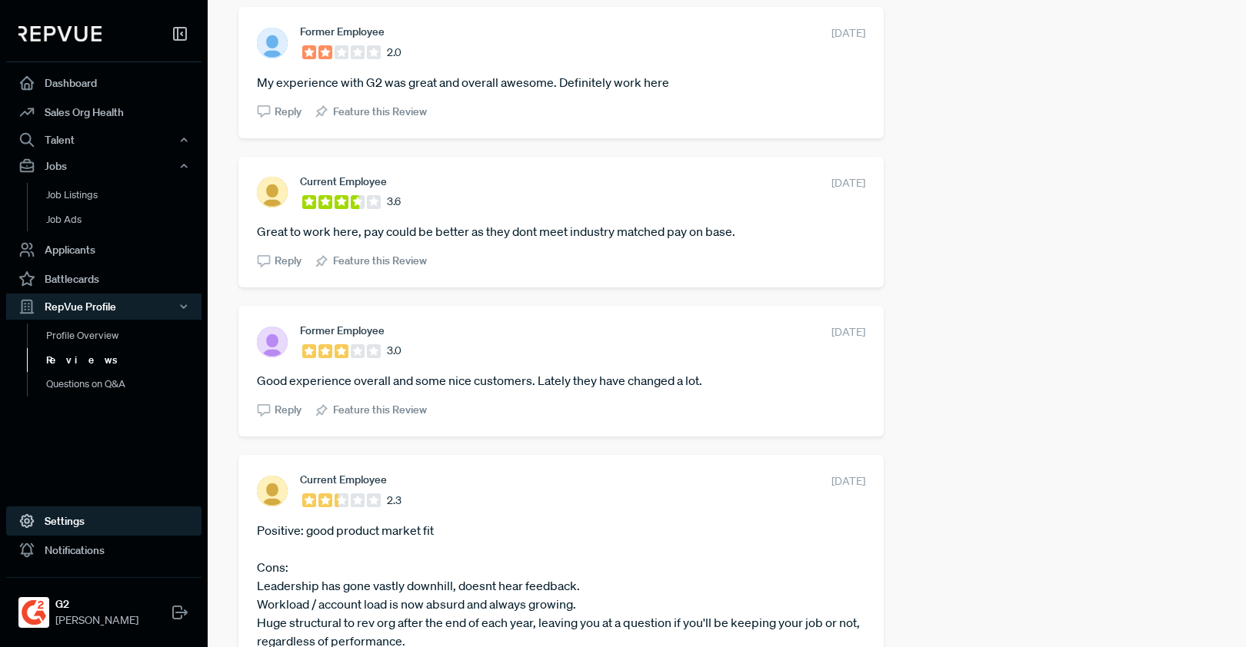
click at [137, 533] on link "Settings" at bounding box center [103, 521] width 195 height 29
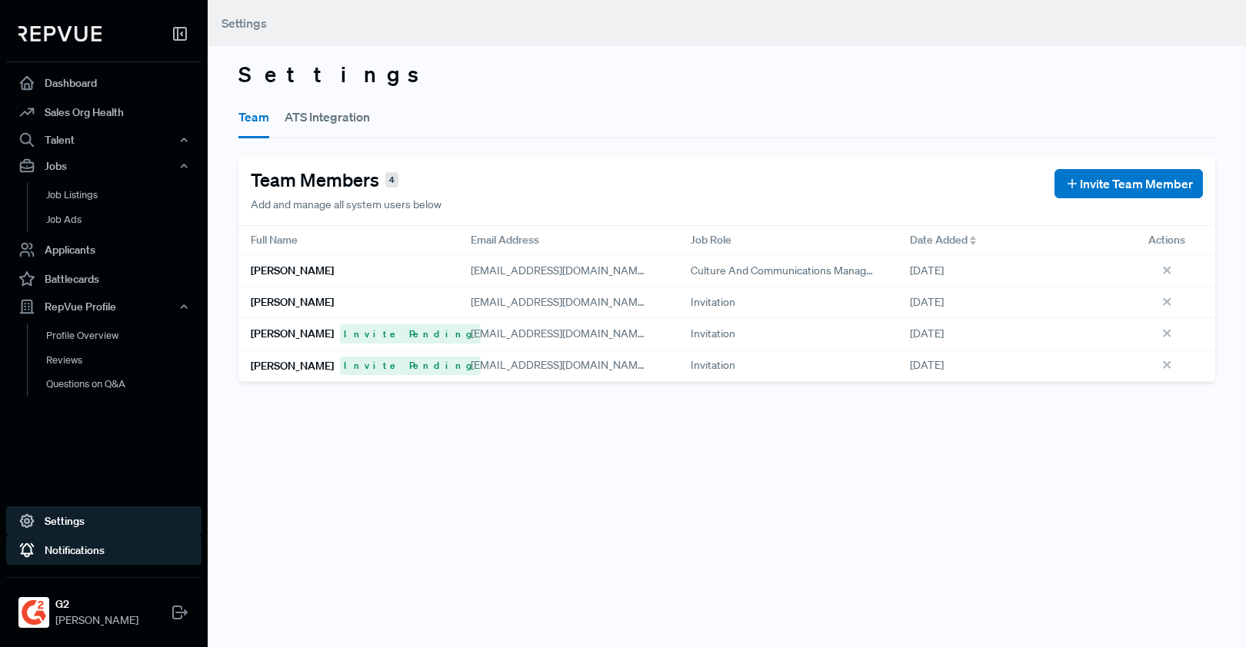
click at [128, 554] on link "Notifications" at bounding box center [103, 550] width 195 height 29
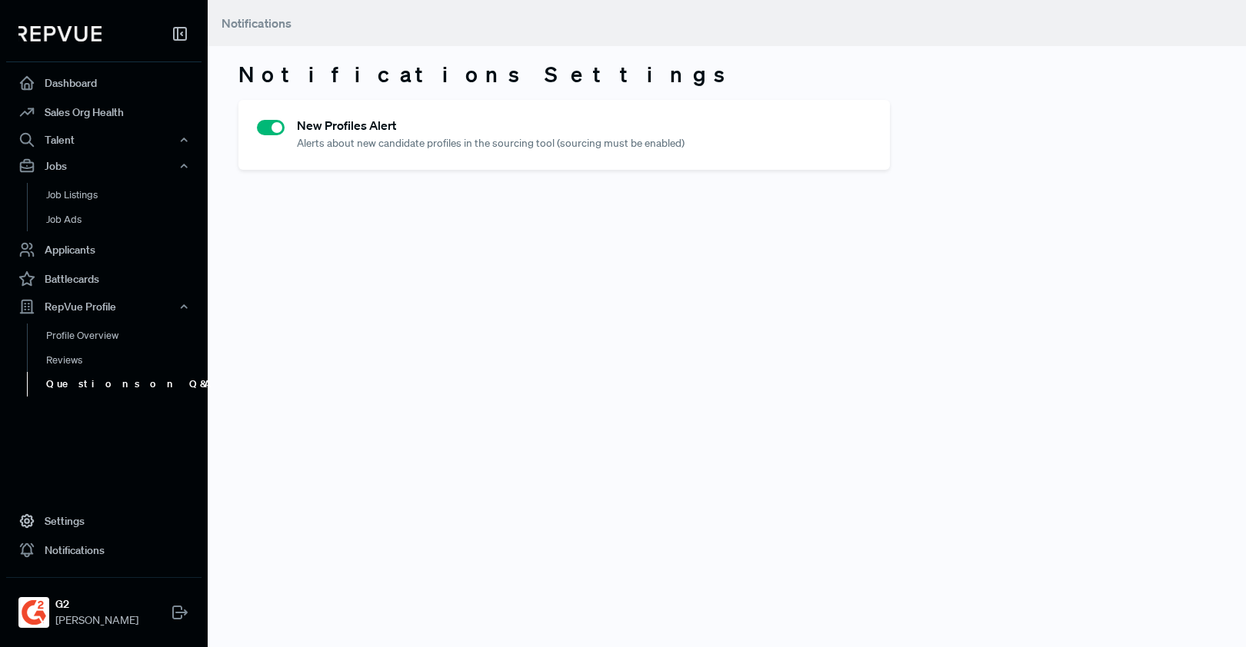
click at [126, 393] on link "Questions on Q&A" at bounding box center [124, 384] width 195 height 25
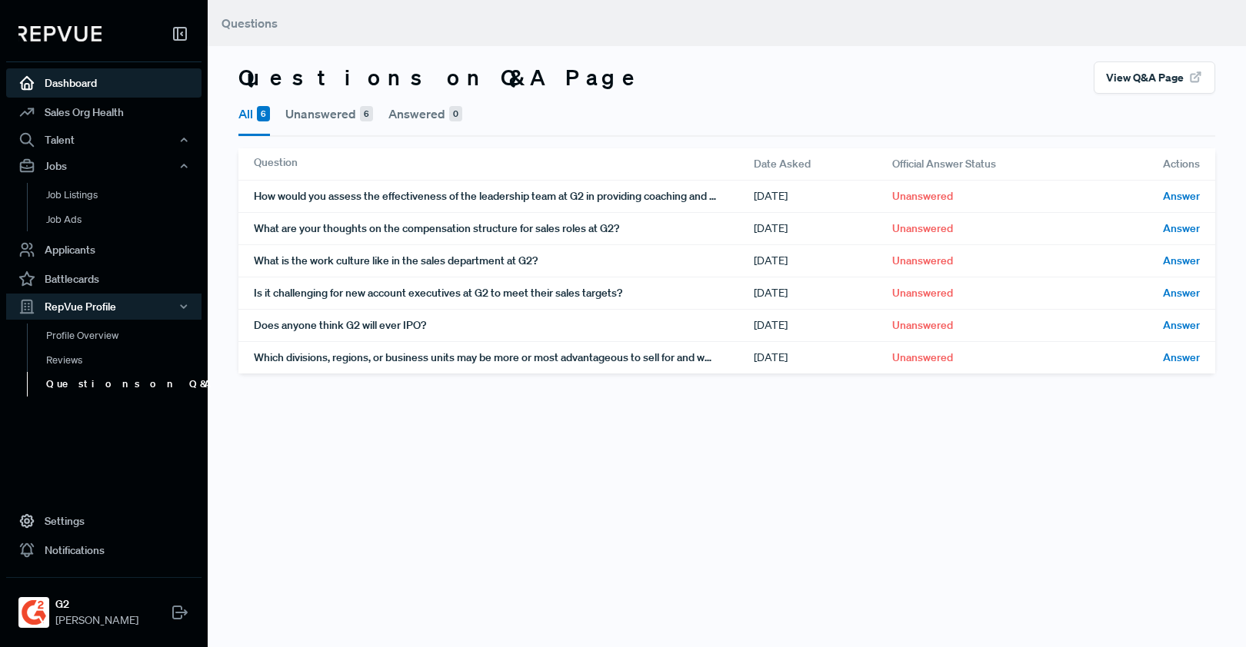
click at [98, 87] on link "Dashboard" at bounding box center [103, 82] width 195 height 29
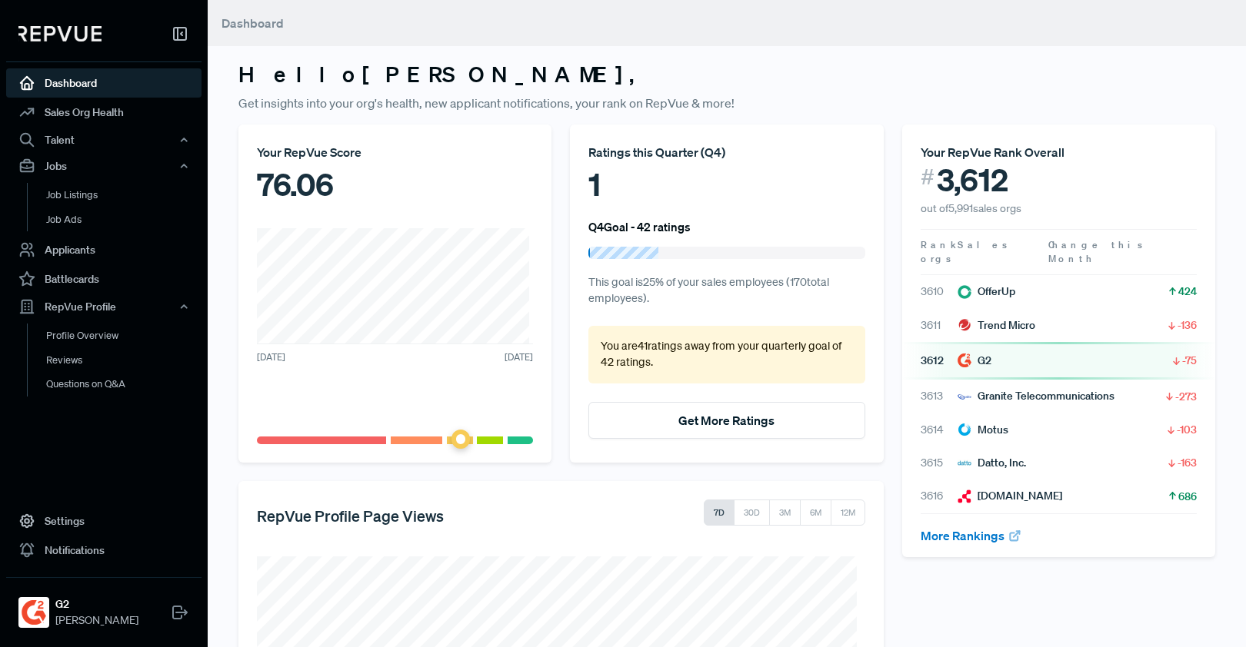
click at [78, 38] on img at bounding box center [59, 33] width 83 height 15
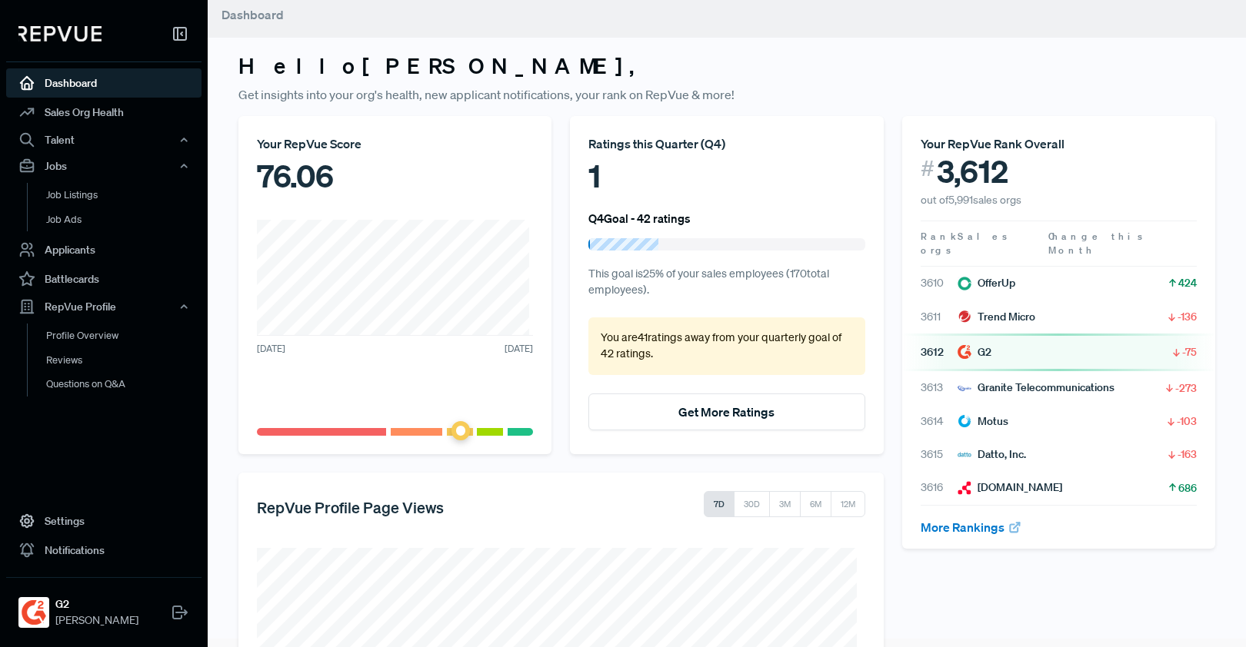
scroll to position [19, 0]
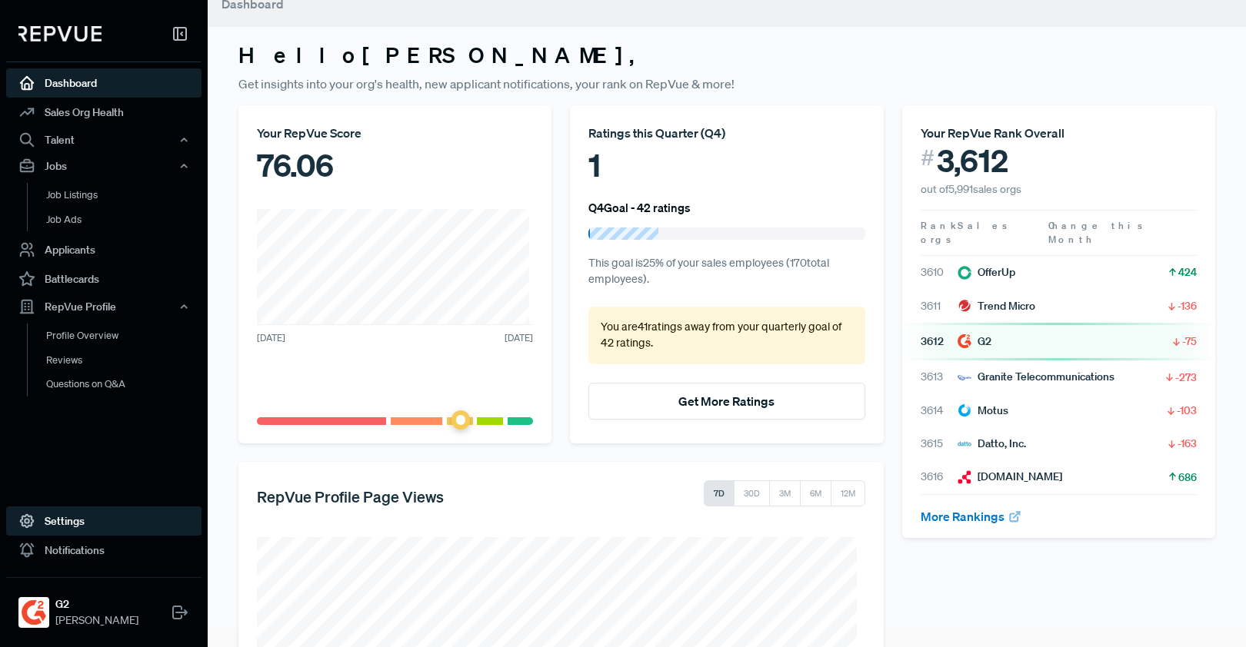
click at [96, 521] on link "Settings" at bounding box center [103, 521] width 195 height 29
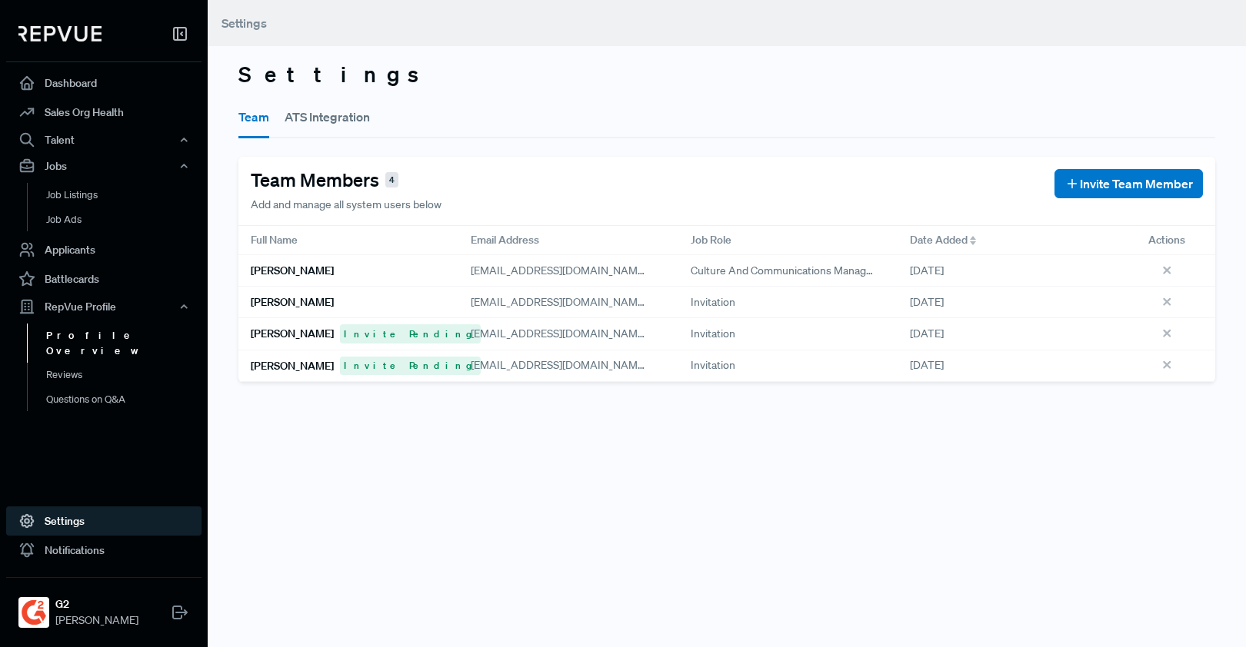
click at [105, 334] on link "Profile Overview" at bounding box center [124, 343] width 195 height 39
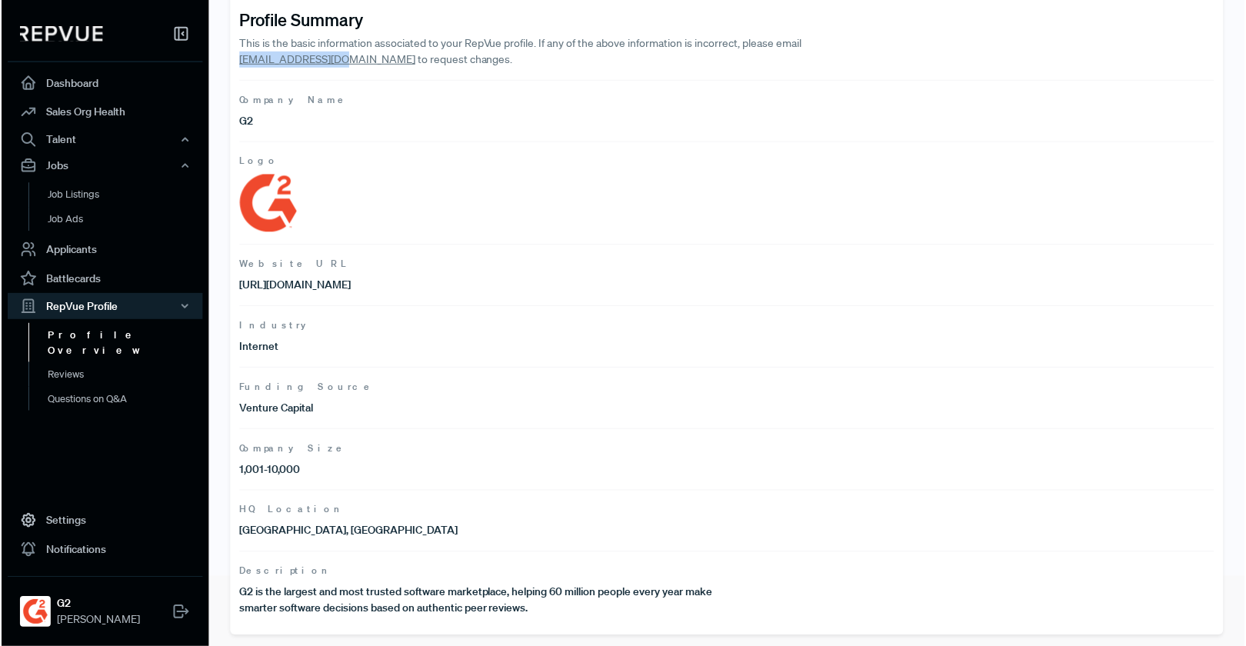
scroll to position [72, 0]
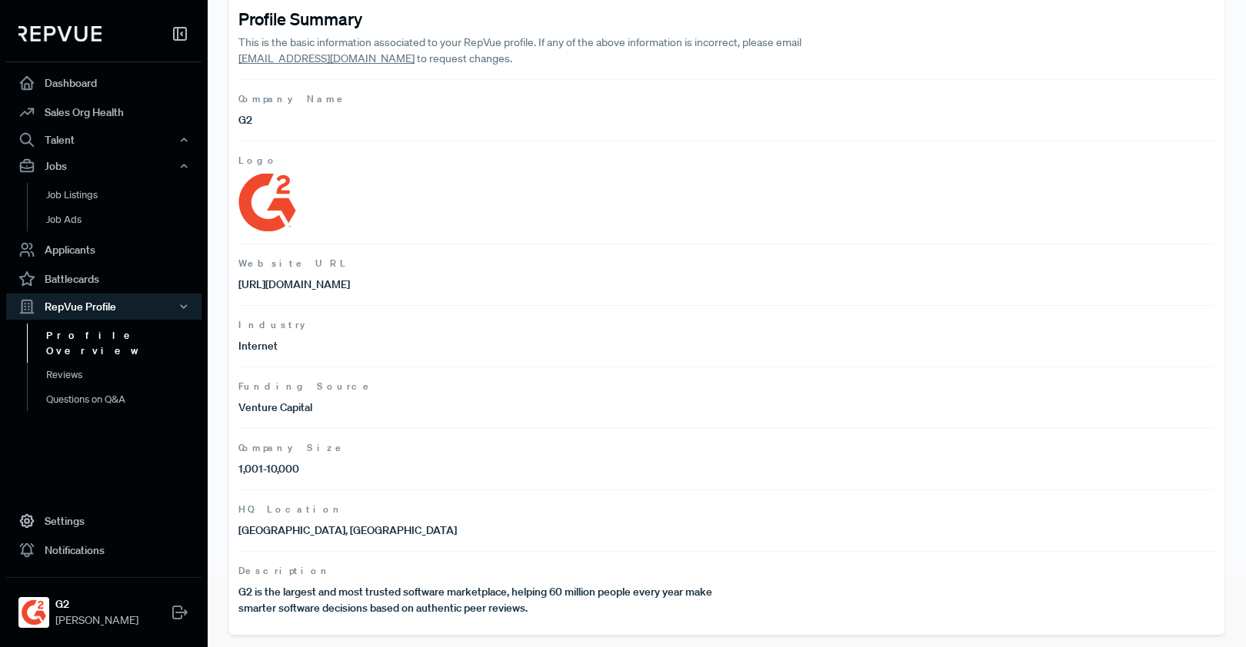
click at [439, 582] on article "Description G2 is the largest and most trusted software marketplace, helping 60…" at bounding box center [726, 583] width 976 height 65
click at [436, 591] on p "G2 is the largest and most trusted software marketplace, helping 60 million peo…" at bounding box center [482, 600] width 488 height 32
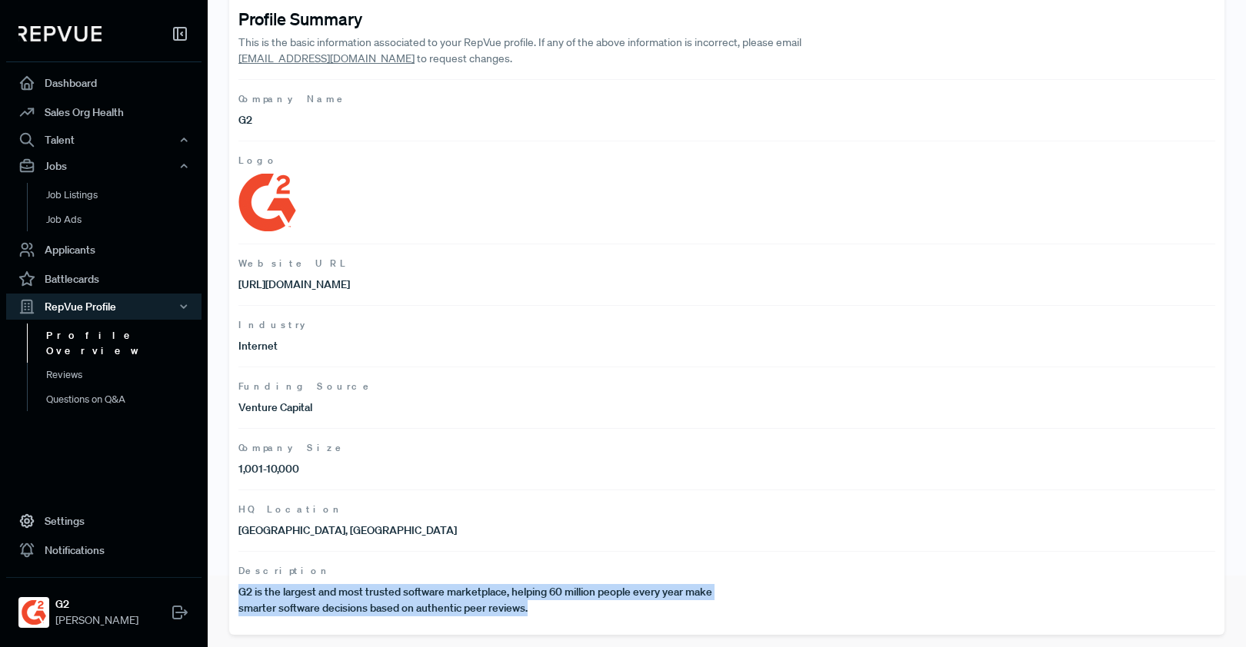
click at [436, 591] on p "G2 is the largest and most trusted software marketplace, helping 60 million peo…" at bounding box center [482, 600] width 488 height 32
click at [474, 606] on p "G2 is the largest and most trusted software marketplace, helping 60 million peo…" at bounding box center [482, 600] width 488 height 32
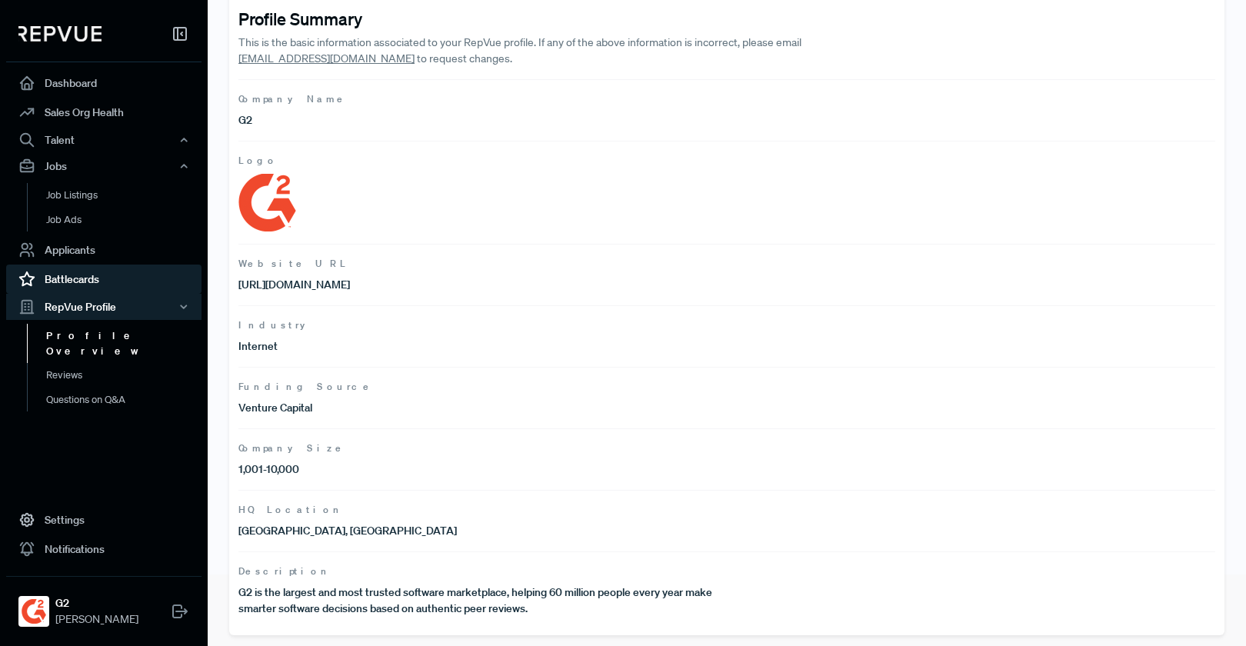
click at [111, 285] on link "Battlecards" at bounding box center [103, 278] width 195 height 29
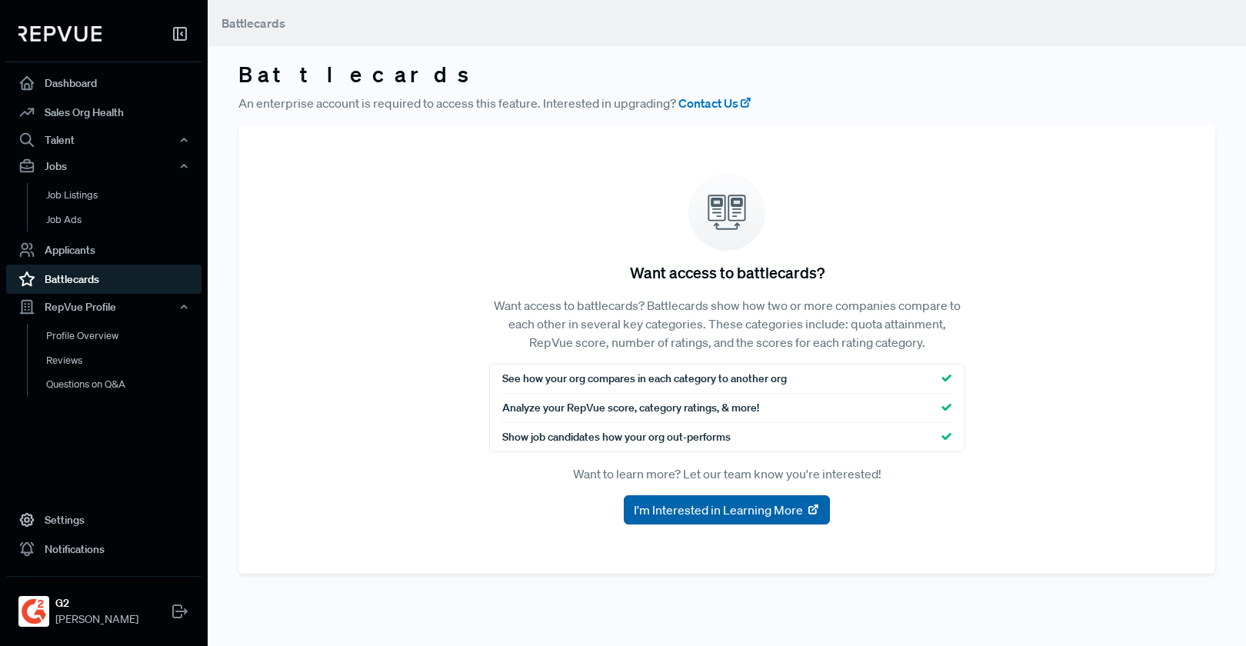
click at [718, 514] on span "I'm Interested in Learning More" at bounding box center [718, 510] width 169 height 18
click at [80, 328] on link "Profile Overview" at bounding box center [124, 343] width 195 height 39
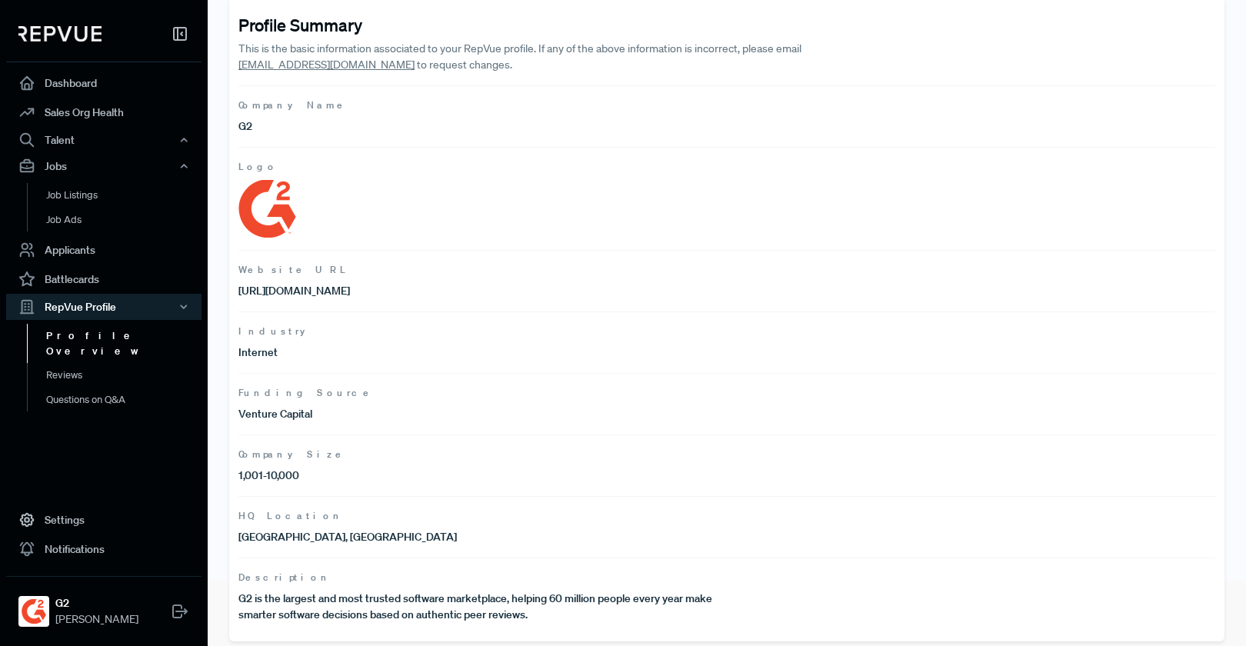
scroll to position [73, 0]
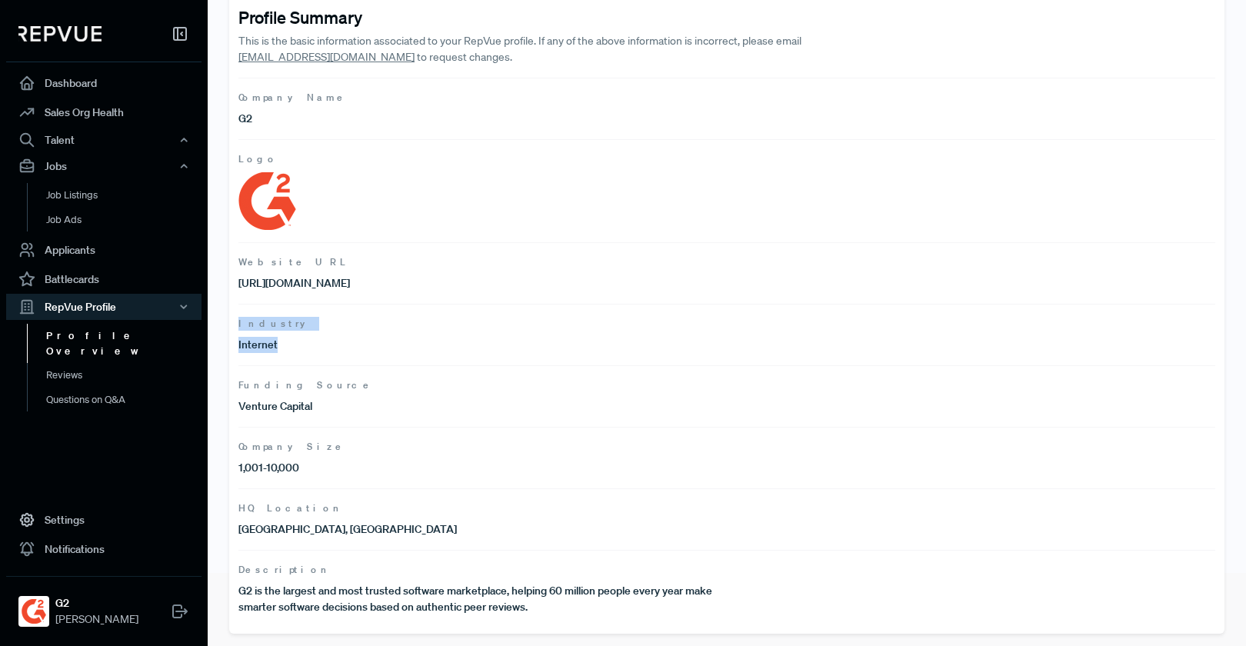
drag, startPoint x: 294, startPoint y: 347, endPoint x: 235, endPoint y: 316, distance: 66.0
click at [235, 316] on div "Profile Summary This is the basic information associated to your RepVue profile…" at bounding box center [726, 310] width 995 height 645
click at [238, 317] on span "Industry" at bounding box center [726, 324] width 976 height 14
drag, startPoint x: 315, startPoint y: 479, endPoint x: 303, endPoint y: 460, distance: 22.8
click at [312, 475] on article "Company Size 1,001-10,000" at bounding box center [726, 458] width 976 height 62
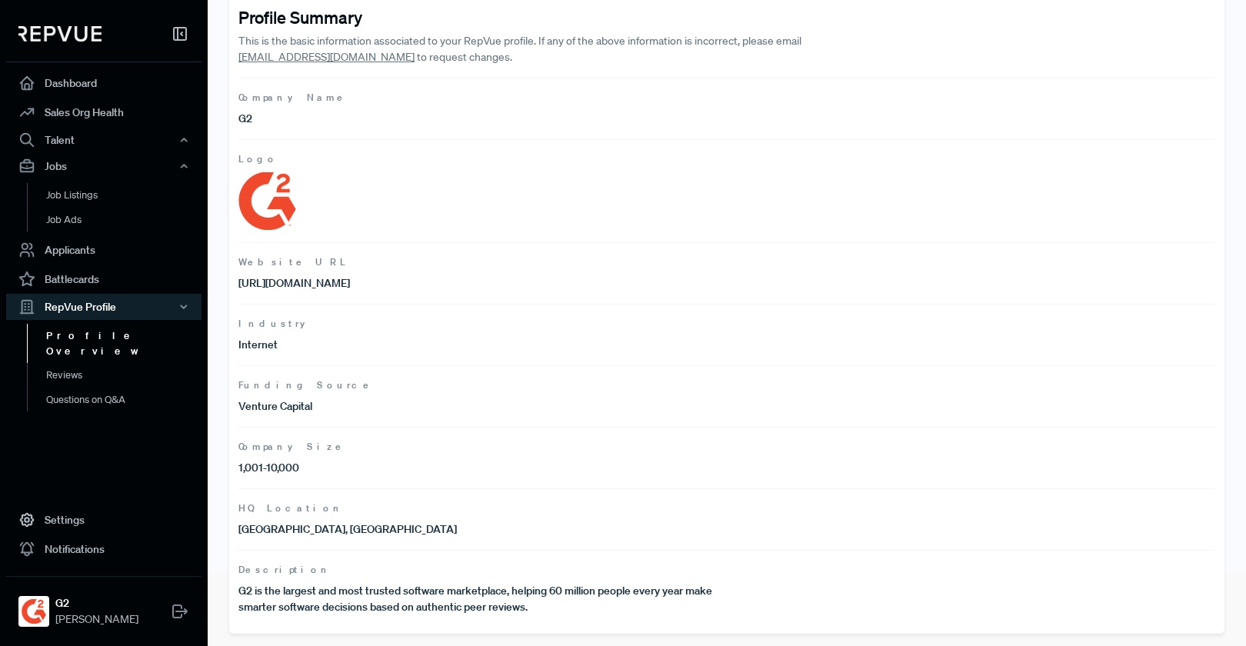
drag, startPoint x: 300, startPoint y: 455, endPoint x: 289, endPoint y: 448, distance: 12.8
click at [298, 454] on article "Company Size 1,001-10,000" at bounding box center [726, 458] width 976 height 62
click at [289, 448] on span "Company Size" at bounding box center [726, 447] width 976 height 14
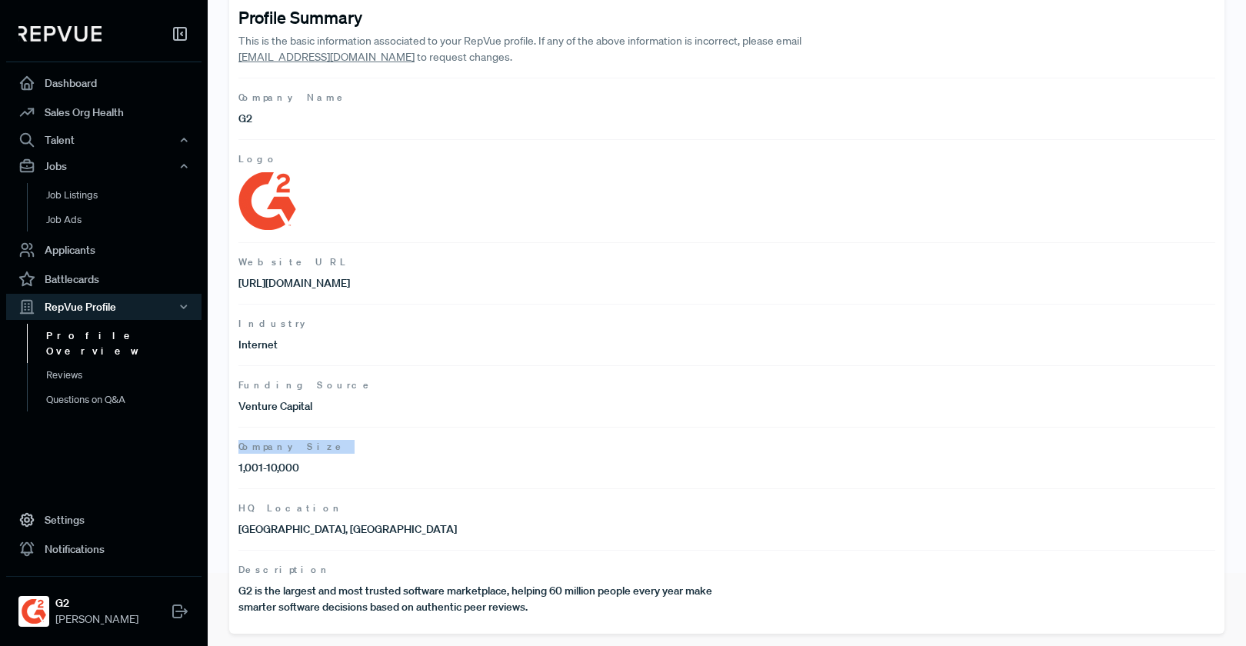
click at [338, 447] on span "Company Size" at bounding box center [726, 447] width 976 height 14
drag, startPoint x: 238, startPoint y: 326, endPoint x: 295, endPoint y: 351, distance: 63.0
click at [295, 351] on article "Industry Internet" at bounding box center [726, 335] width 976 height 62
click at [321, 406] on p "Venture Capital" at bounding box center [482, 406] width 488 height 16
drag, startPoint x: 344, startPoint y: 291, endPoint x: 336, endPoint y: 288, distance: 9.0
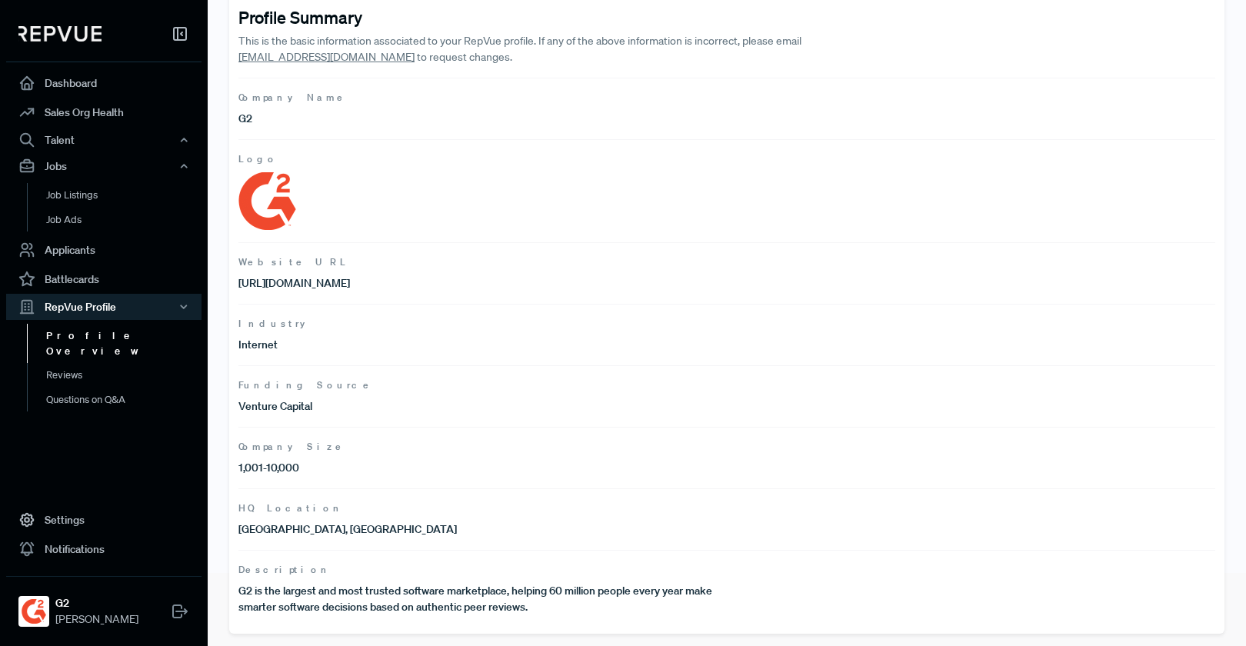
click at [344, 291] on p "[URL][DOMAIN_NAME]" at bounding box center [482, 283] width 488 height 16
drag, startPoint x: 308, startPoint y: 281, endPoint x: 321, endPoint y: 283, distance: 13.2
click at [309, 281] on p "[URL][DOMAIN_NAME]" at bounding box center [482, 283] width 488 height 16
drag, startPoint x: 287, startPoint y: 404, endPoint x: 229, endPoint y: 384, distance: 60.8
click at [229, 384] on div "Profile Summary This is the basic information associated to your RepVue profile…" at bounding box center [726, 310] width 995 height 645
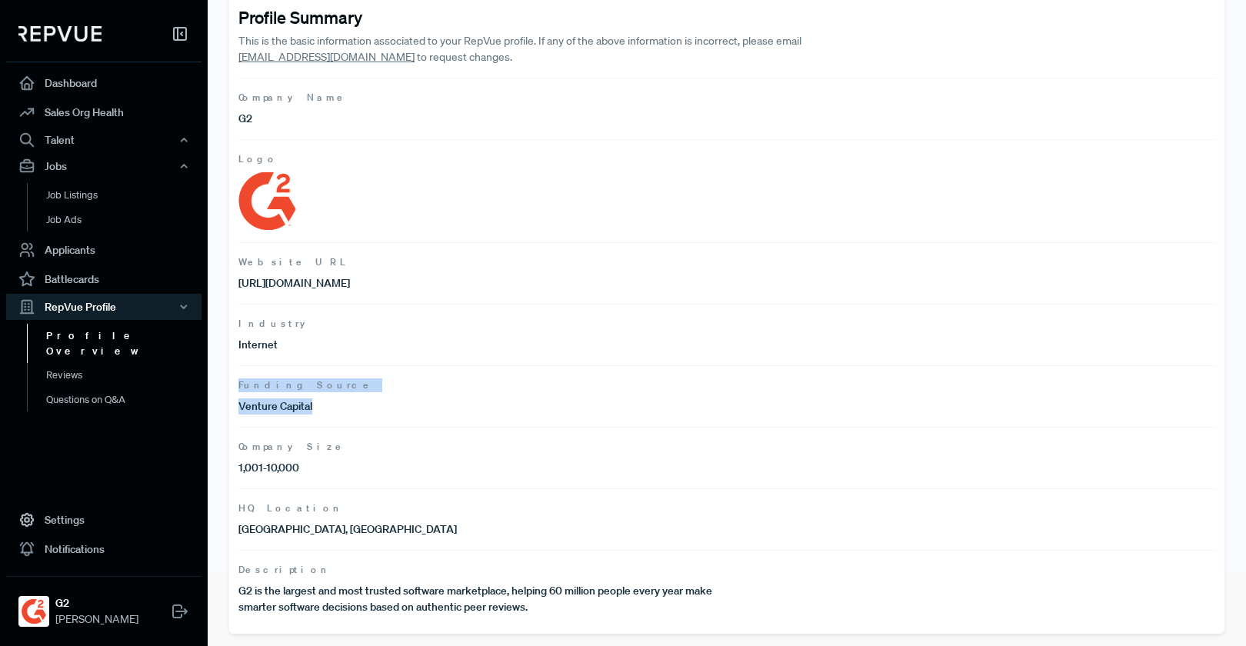
click at [261, 393] on article "Funding Source Venture Capital" at bounding box center [726, 396] width 976 height 62
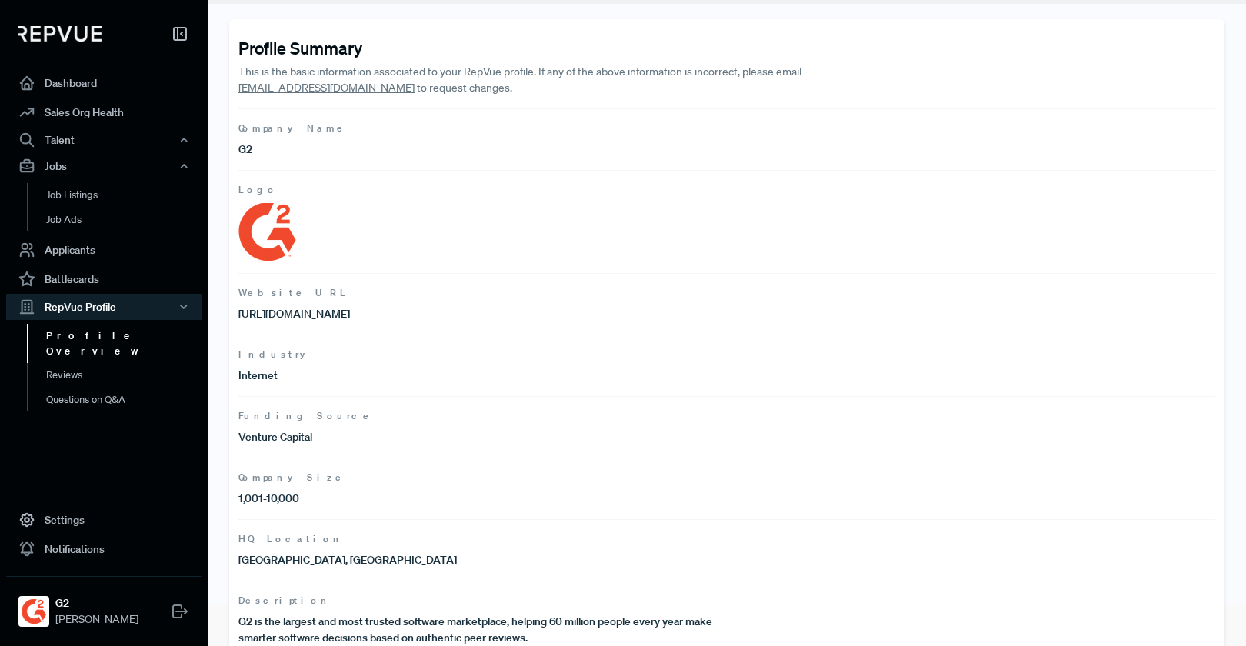
scroll to position [43, 0]
click at [281, 319] on p "[URL][DOMAIN_NAME]" at bounding box center [482, 313] width 488 height 16
click at [281, 318] on p "[URL][DOMAIN_NAME]" at bounding box center [482, 313] width 488 height 16
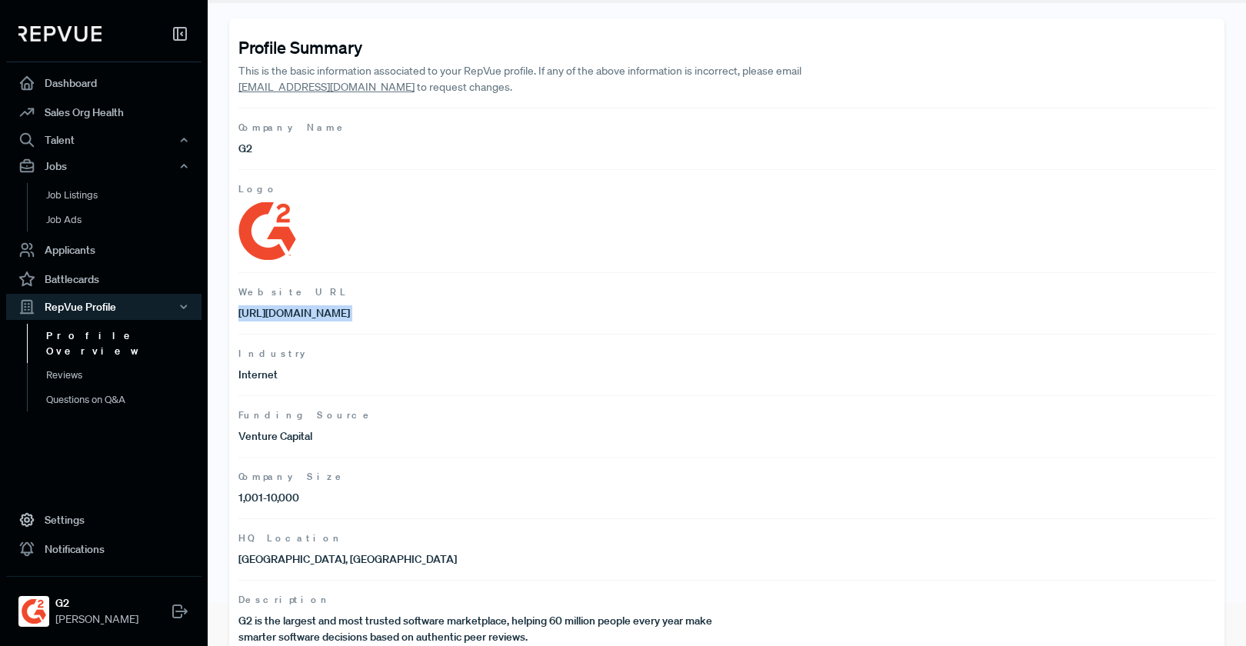
click at [274, 237] on img at bounding box center [267, 231] width 58 height 58
click at [114, 78] on link "Dashboard" at bounding box center [103, 82] width 195 height 29
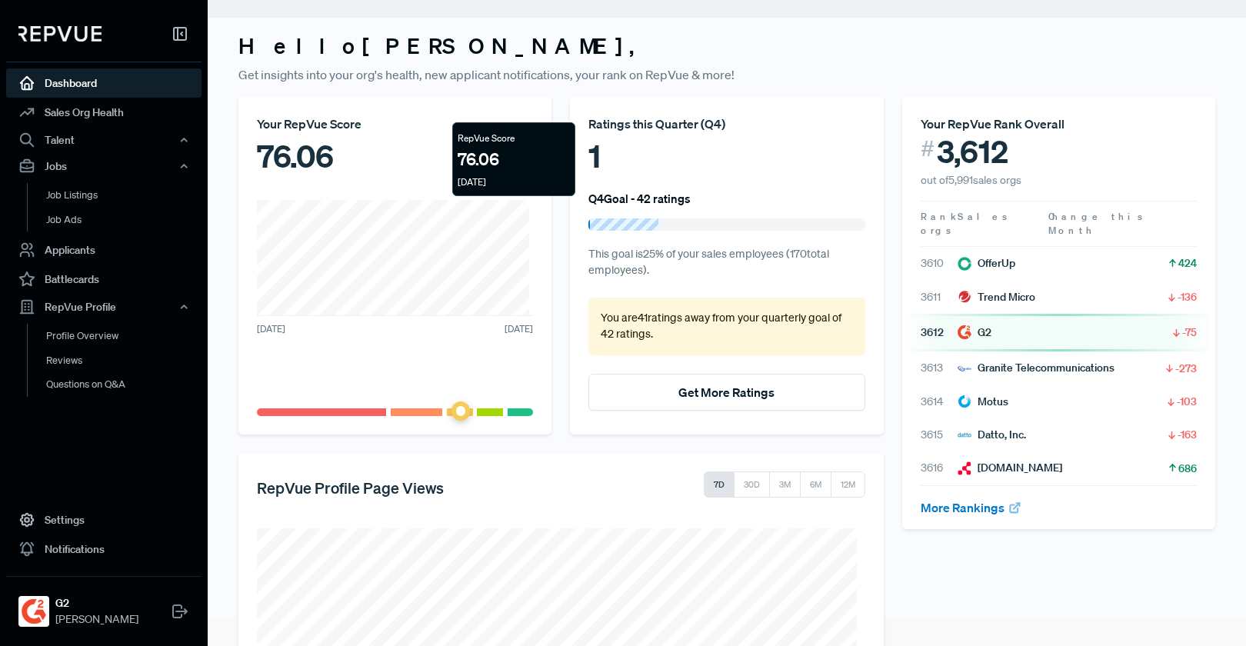
scroll to position [43, 0]
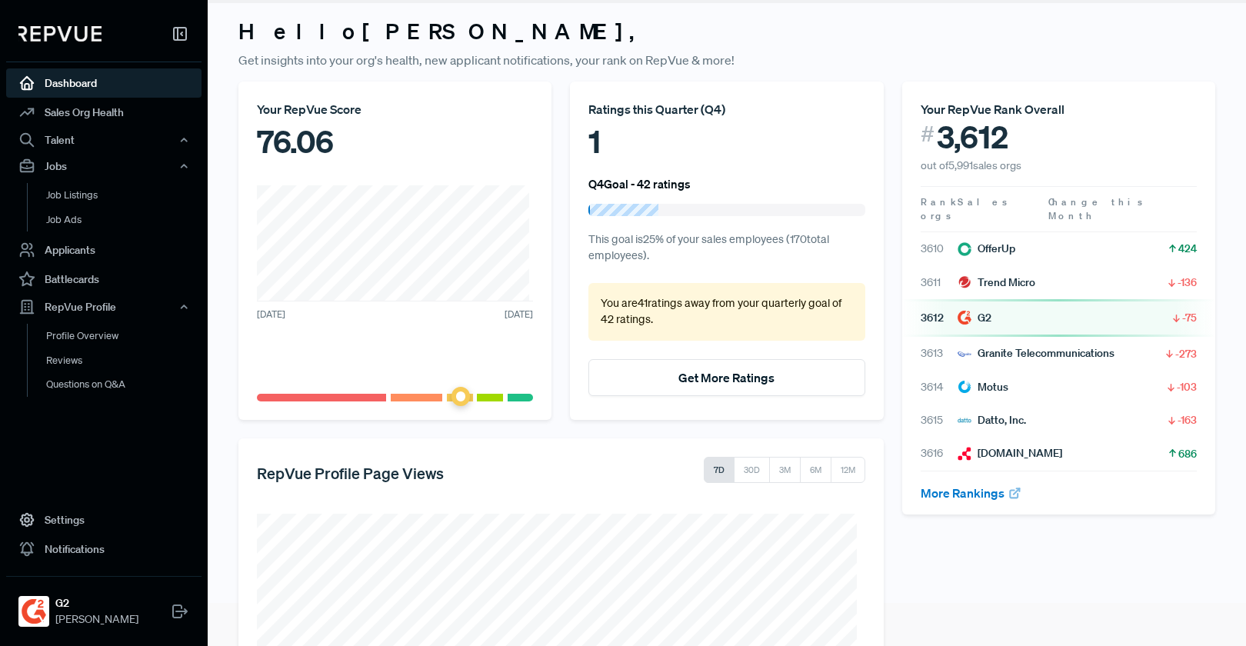
drag, startPoint x: 1026, startPoint y: 304, endPoint x: 962, endPoint y: 311, distance: 64.2
click at [1026, 310] on article "3612 G2 -75" at bounding box center [1058, 318] width 276 height 16
